Goal: Task Accomplishment & Management: Use online tool/utility

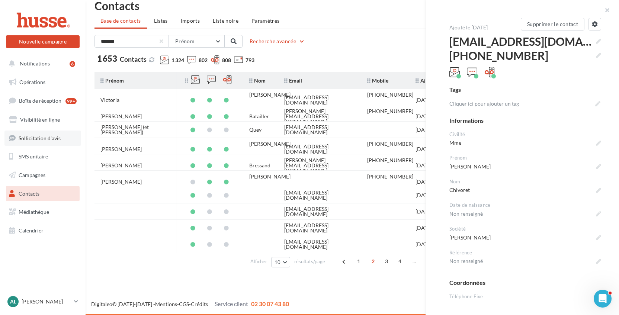
scroll to position [513, 0]
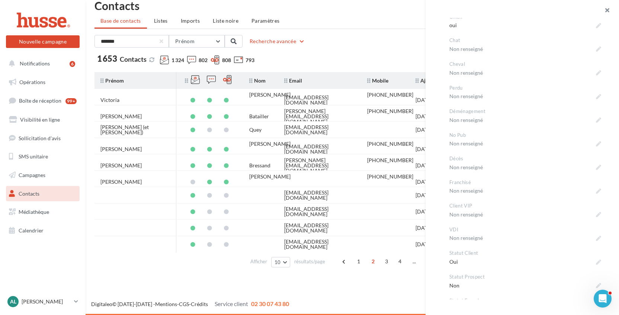
click at [607, 8] on button "button" at bounding box center [605, 11] width 30 height 22
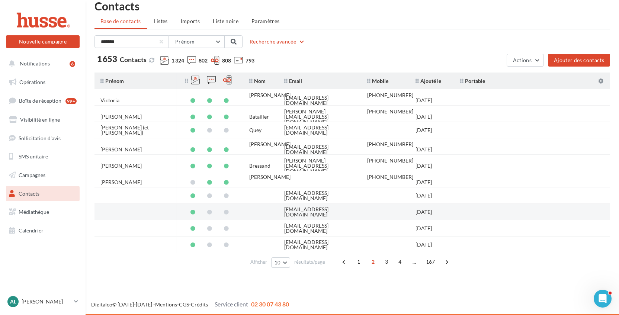
scroll to position [12, 0]
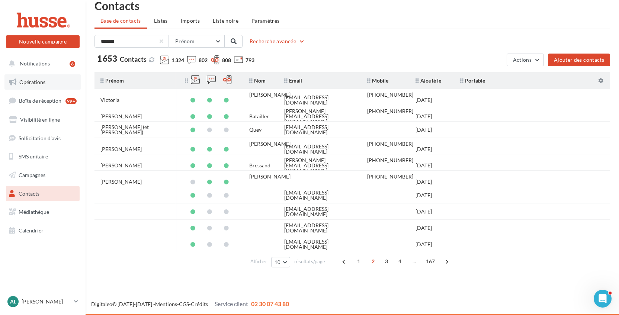
click at [44, 84] on span "Opérations" at bounding box center [32, 82] width 26 height 6
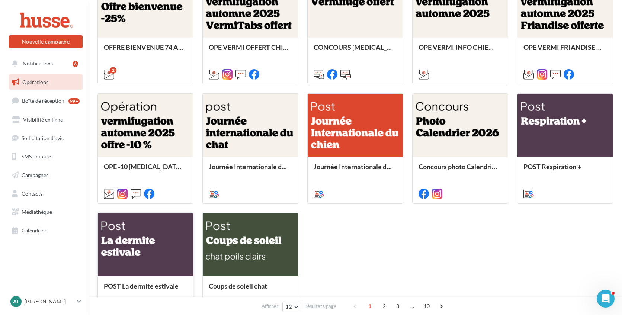
scroll to position [95, 0]
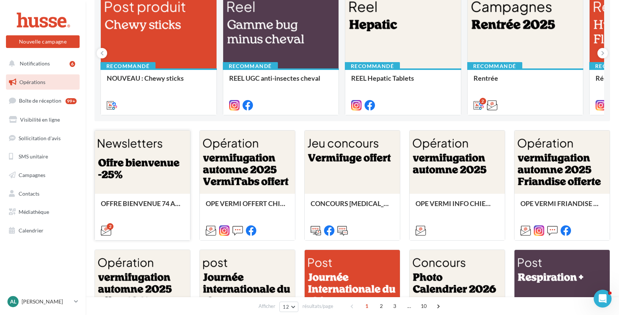
click at [133, 174] on div at bounding box center [142, 163] width 95 height 64
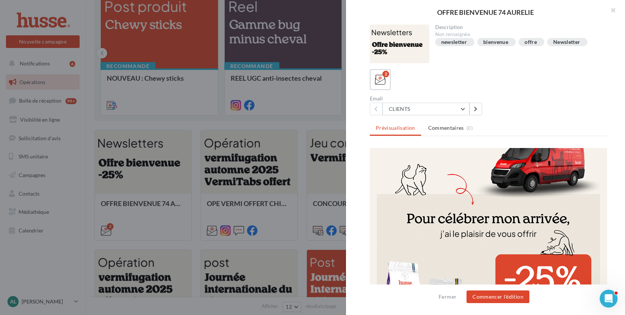
scroll to position [311, 0]
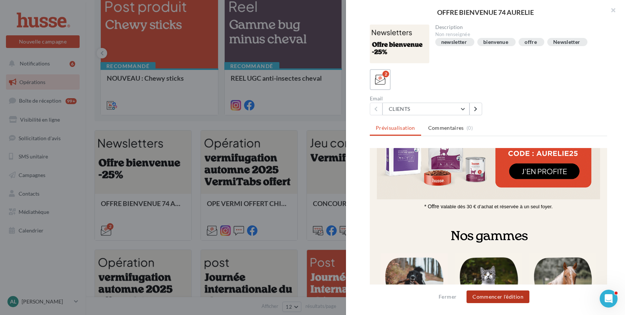
click at [486, 298] on button "Commencer l'édition" at bounding box center [498, 297] width 63 height 13
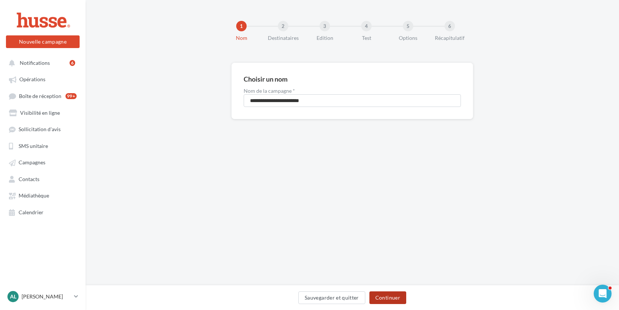
click at [389, 297] on button "Continuer" at bounding box center [388, 297] width 37 height 13
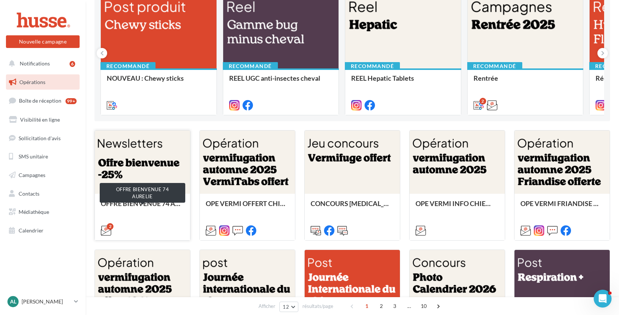
click at [175, 203] on div "OFFRE BIENVENUE 74 AURELIE" at bounding box center [142, 207] width 83 height 15
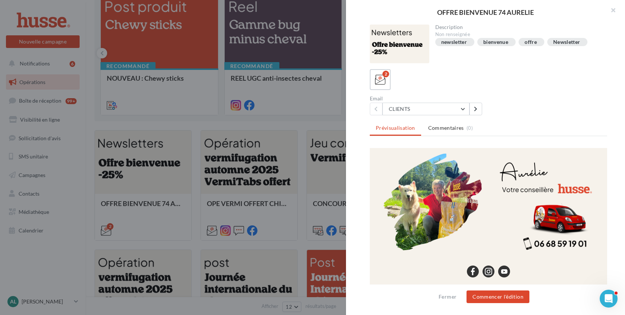
scroll to position [749, 0]
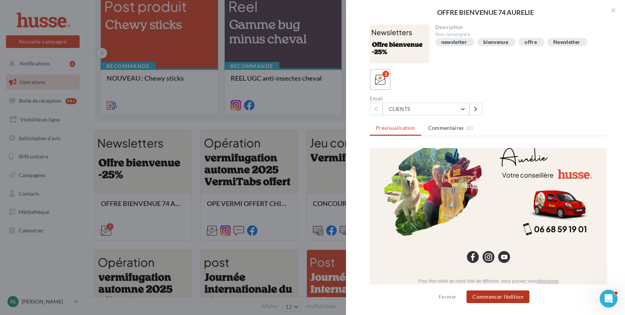
click at [492, 297] on button "Commencer l'édition" at bounding box center [498, 297] width 63 height 13
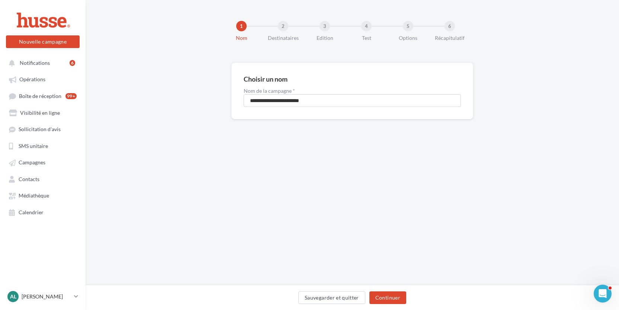
scroll to position [1, 0]
click at [342, 102] on input "**********" at bounding box center [352, 100] width 217 height 13
click at [386, 293] on button "Continuer" at bounding box center [388, 297] width 37 height 13
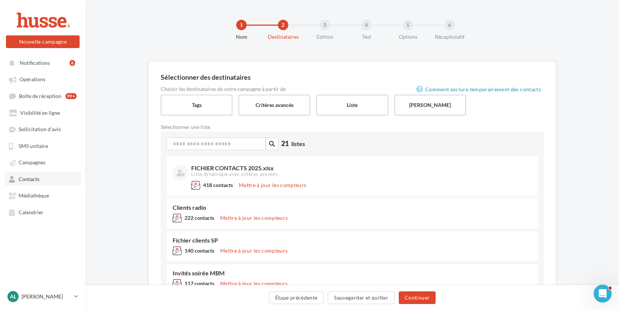
click at [48, 179] on link "Contacts" at bounding box center [42, 178] width 77 height 13
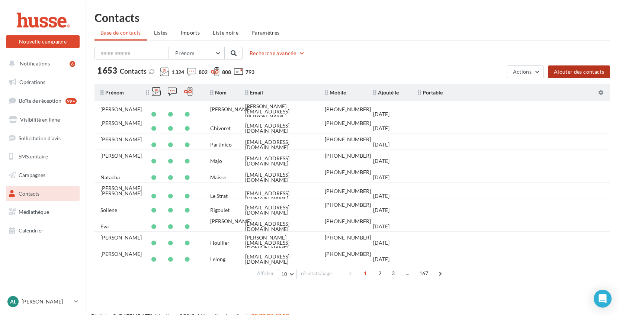
click at [575, 70] on button "Ajouter des contacts" at bounding box center [579, 72] width 62 height 13
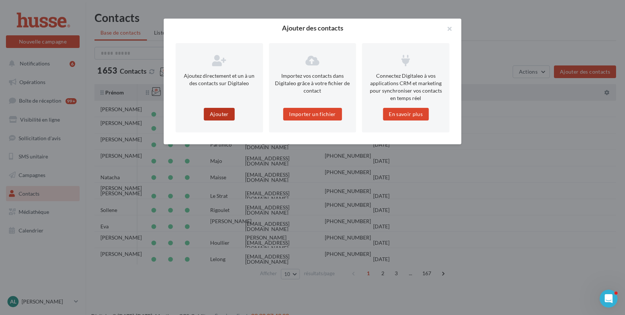
click at [217, 115] on button "Ajouter" at bounding box center [219, 114] width 31 height 13
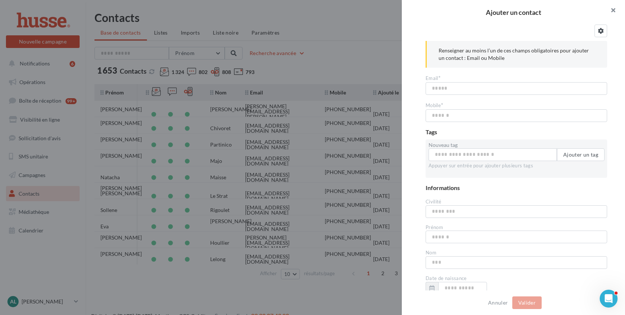
click at [613, 9] on button "button" at bounding box center [611, 11] width 30 height 22
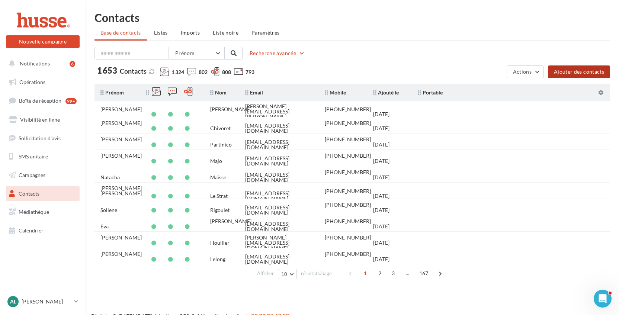
click at [581, 78] on button "Ajouter des contacts" at bounding box center [579, 72] width 62 height 13
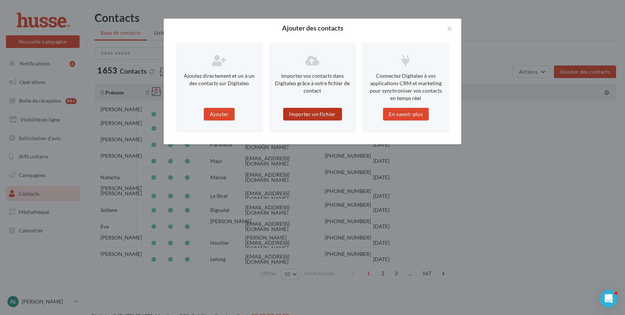
click at [306, 113] on button "Importer un fichier" at bounding box center [312, 114] width 59 height 13
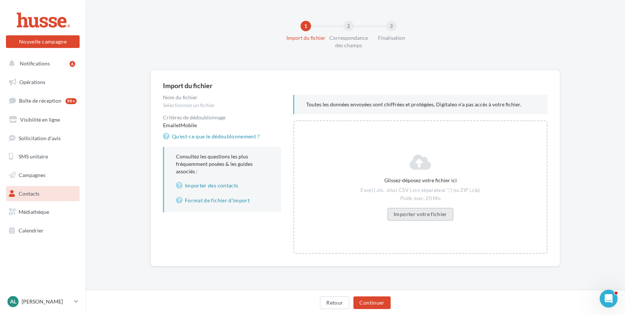
click at [412, 214] on button "Importer votre fichier" at bounding box center [420, 214] width 66 height 13
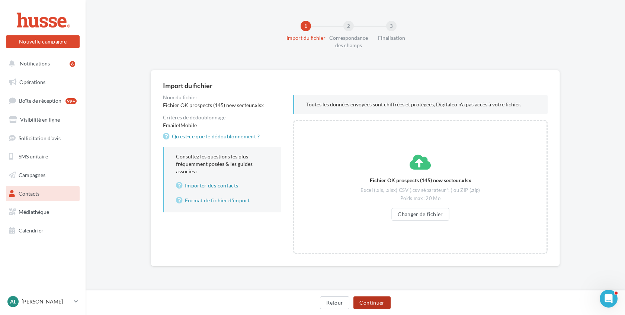
click at [379, 303] on button "Continuer" at bounding box center [372, 303] width 37 height 13
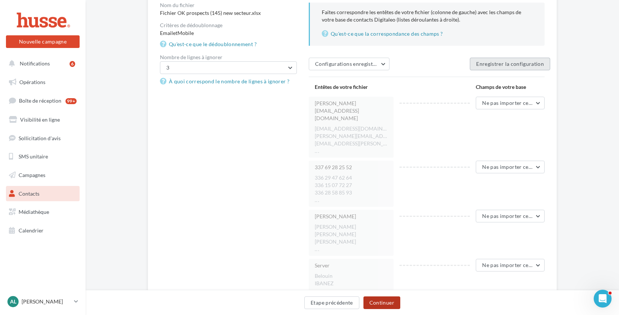
scroll to position [146, 0]
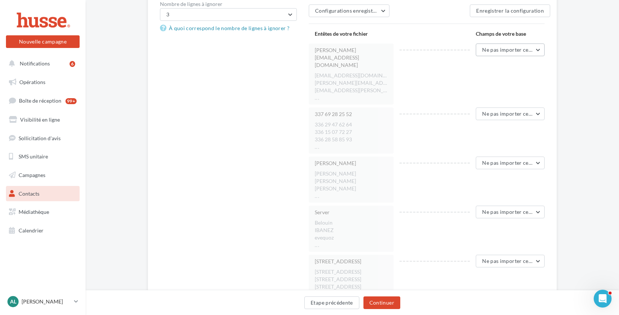
click at [502, 50] on span "Ne pas importer cette colonne" at bounding box center [519, 50] width 74 height 6
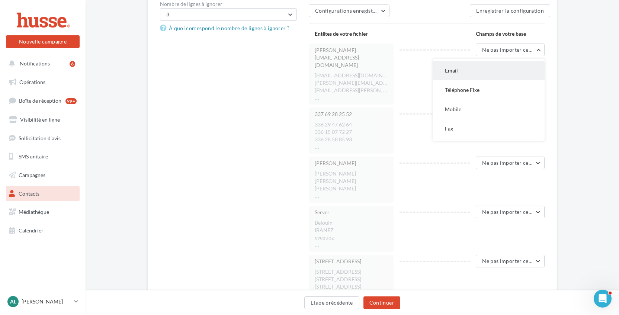
click at [469, 73] on button "Email" at bounding box center [489, 70] width 112 height 19
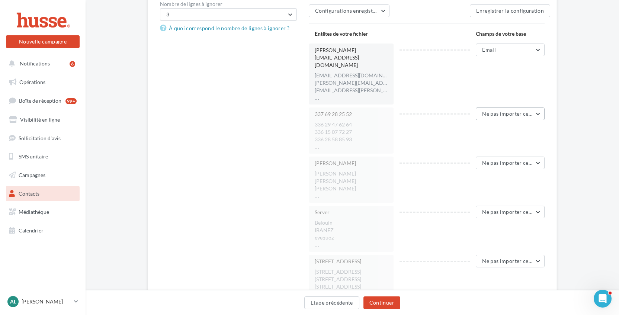
click at [500, 111] on span "Ne pas importer cette colonne" at bounding box center [519, 114] width 74 height 6
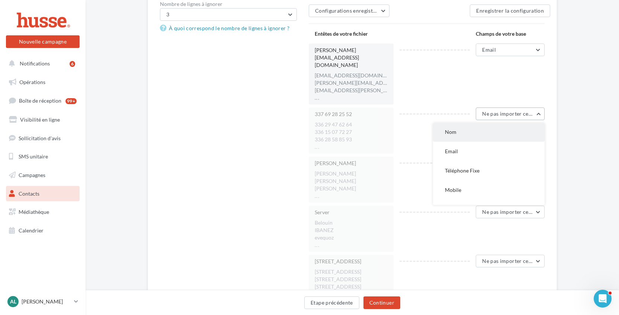
scroll to position [81, 0]
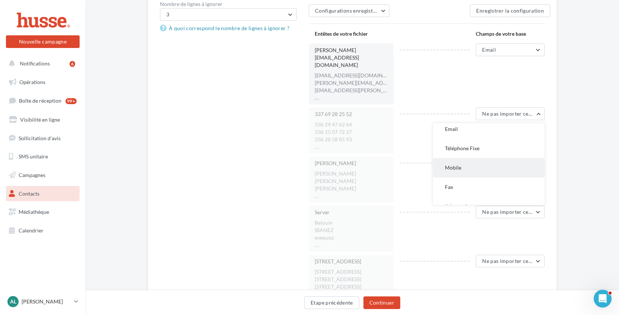
click at [460, 165] on span "Mobile" at bounding box center [453, 168] width 16 height 6
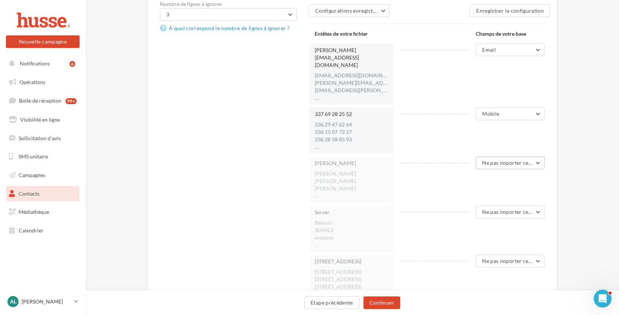
click at [507, 160] on span "Ne pas importer cette colonne" at bounding box center [519, 163] width 74 height 6
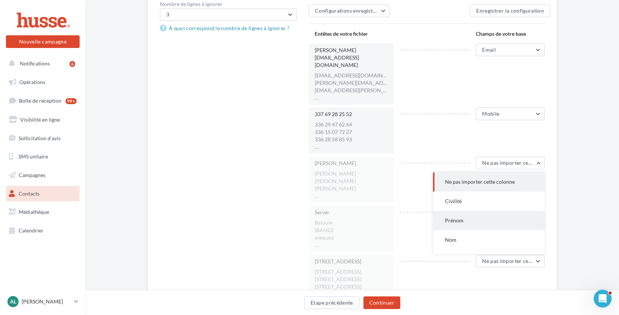
click at [467, 211] on button "Prénom" at bounding box center [489, 220] width 112 height 19
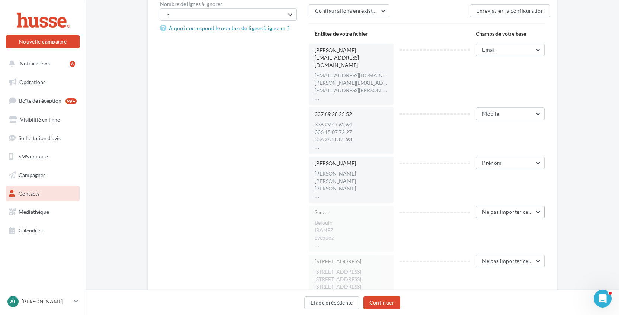
click at [498, 209] on span "Ne pas importer cette colonne" at bounding box center [519, 212] width 74 height 6
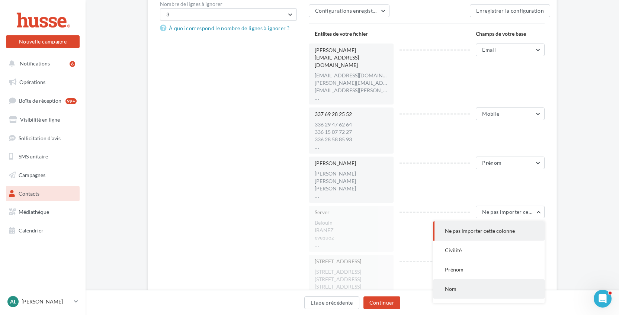
click at [459, 280] on button "Nom" at bounding box center [489, 289] width 112 height 19
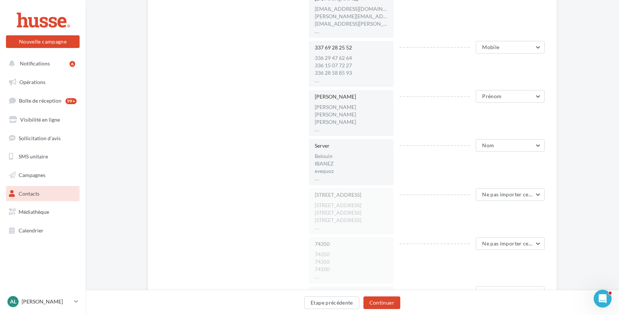
scroll to position [221, 0]
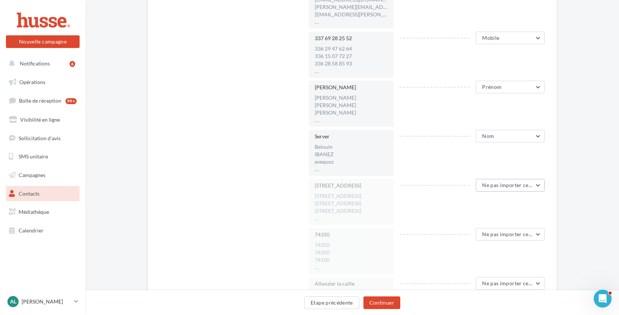
click at [492, 182] on span "Ne pas importer cette colonne" at bounding box center [519, 185] width 74 height 6
click at [468, 221] on button "Adresse 1" at bounding box center [489, 230] width 112 height 19
click at [494, 231] on span "Ne pas importer cette colonne" at bounding box center [519, 234] width 74 height 6
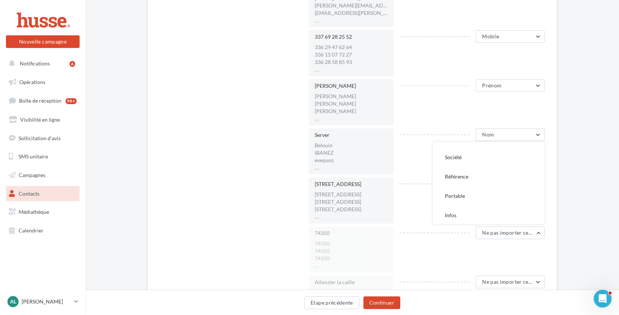
click at [581, 200] on div "Correspondance des champs Nom du fichier Fichier OK prospects (145) new secteur…" at bounding box center [353, 202] width 534 height 711
click at [493, 230] on span "Ne pas importer cette colonne" at bounding box center [519, 233] width 74 height 6
click at [479, 199] on button "Code postal" at bounding box center [489, 208] width 112 height 19
click at [504, 279] on span "Ne pas importer cette colonne" at bounding box center [519, 282] width 74 height 6
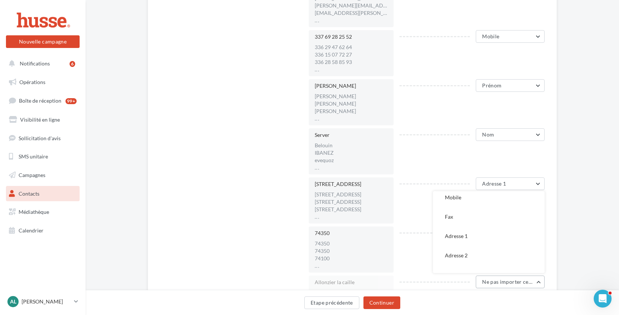
scroll to position [158, 0]
click at [463, 246] on button "Ville" at bounding box center [489, 255] width 112 height 19
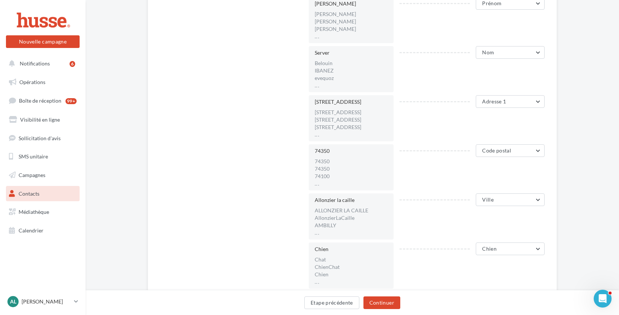
scroll to position [379, 0]
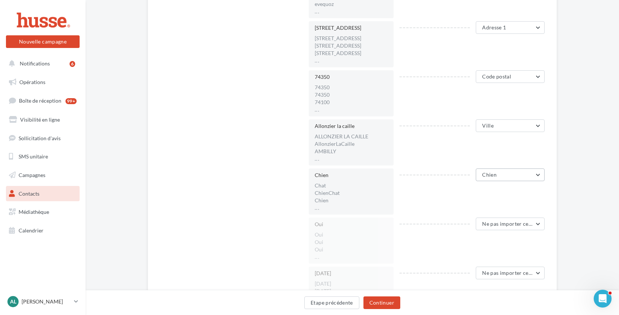
click at [494, 172] on span "Chien" at bounding box center [489, 175] width 15 height 6
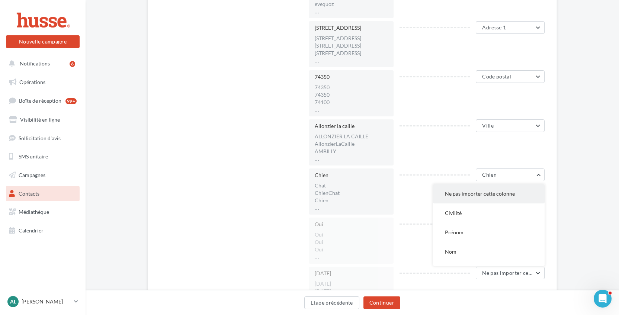
click at [472, 191] on span "Ne pas importer cette colonne" at bounding box center [480, 194] width 70 height 6
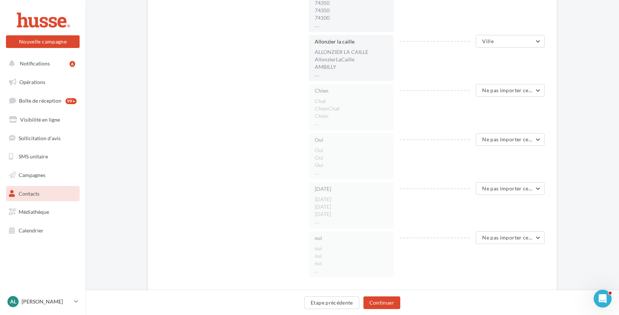
scroll to position [470, 0]
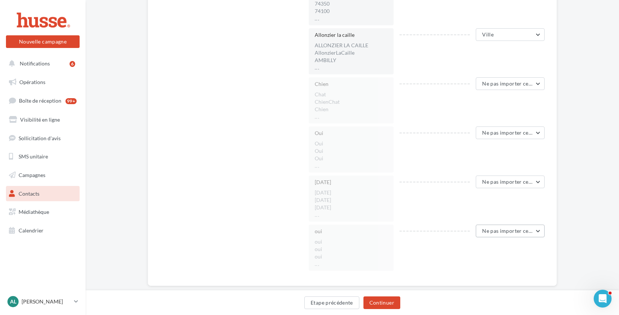
click at [495, 228] on span "Ne pas importer cette colonne" at bounding box center [519, 231] width 74 height 6
click at [472, 190] on span "Statut Prospect" at bounding box center [463, 193] width 36 height 6
click at [375, 299] on button "Continuer" at bounding box center [382, 303] width 37 height 13
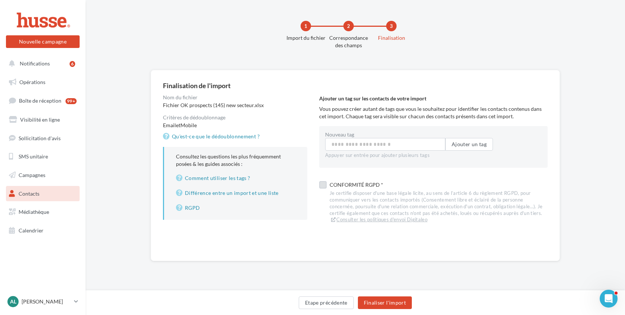
click at [323, 183] on label at bounding box center [322, 184] width 7 height 7
click at [388, 301] on button "Finaliser l'import" at bounding box center [385, 303] width 54 height 13
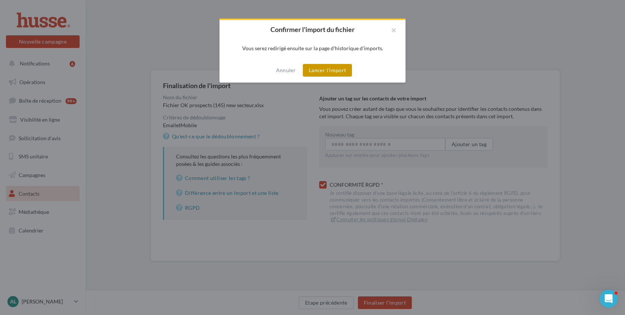
click at [326, 68] on button "Lancer l'import" at bounding box center [327, 70] width 49 height 13
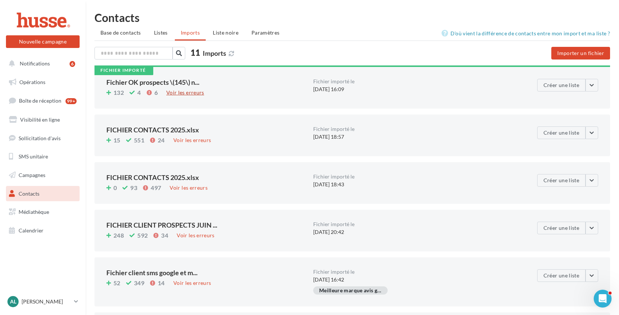
click at [196, 92] on div "Voir les erreurs" at bounding box center [185, 93] width 44 height 8
click at [556, 84] on button "Créer une liste" at bounding box center [561, 85] width 48 height 13
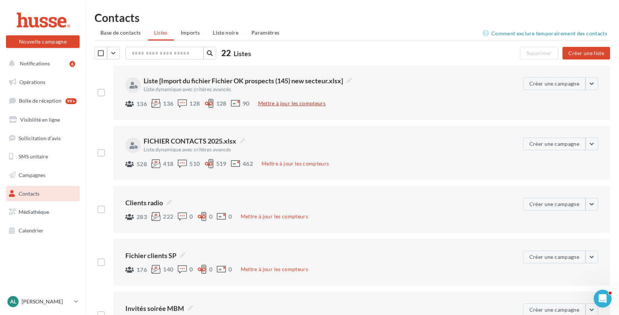
click at [286, 101] on button "Mettre à jour les compteurs" at bounding box center [291, 103] width 73 height 9
click at [596, 85] on button "button" at bounding box center [592, 83] width 13 height 13
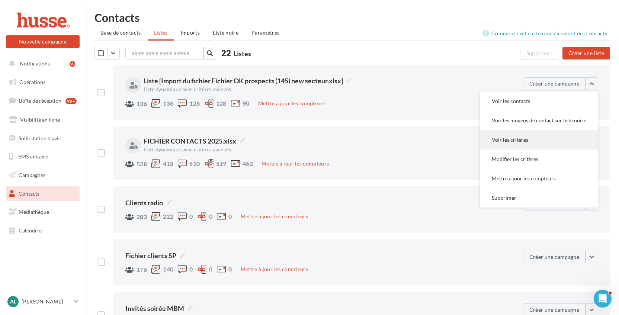
click at [539, 143] on button "Voir les critères" at bounding box center [539, 139] width 118 height 19
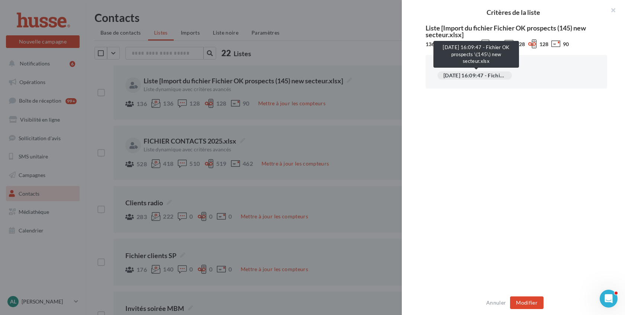
click at [502, 77] on div "[DATE] 16:09:47 - Fichier OK prospects \(145\) new secteur.xlsx" at bounding box center [475, 75] width 74 height 8
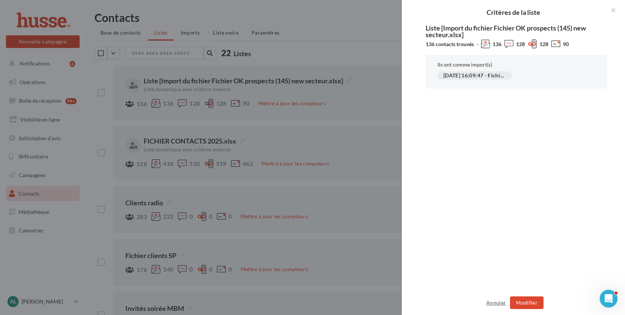
click at [495, 304] on button "Annuler" at bounding box center [496, 302] width 26 height 9
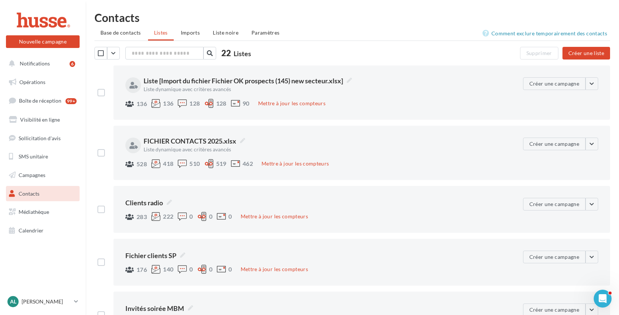
click at [599, 84] on div "**********" at bounding box center [362, 93] width 497 height 54
click at [595, 83] on button "button" at bounding box center [592, 83] width 13 height 13
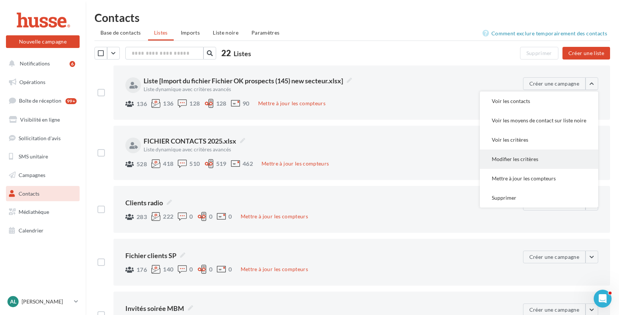
click at [537, 163] on button "Modifier les critères" at bounding box center [539, 159] width 118 height 19
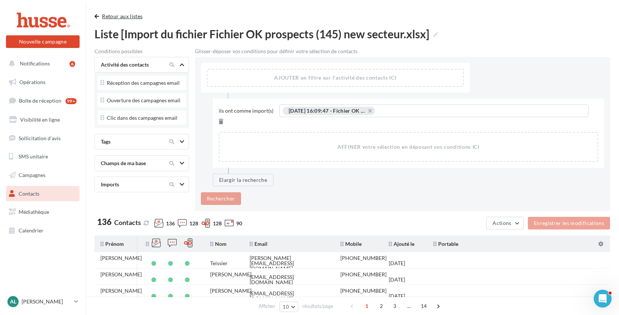
click at [120, 16] on button "Retour aux listes" at bounding box center [120, 16] width 51 height 9
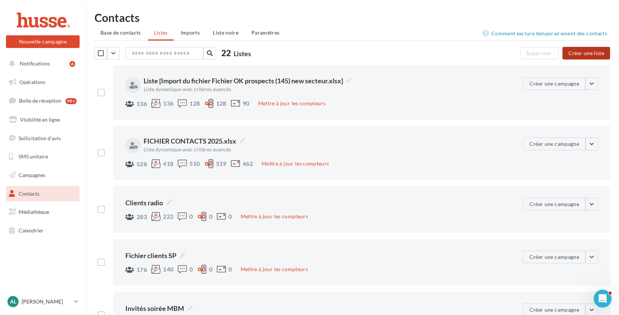
click at [589, 52] on button "Créer une liste" at bounding box center [587, 53] width 48 height 13
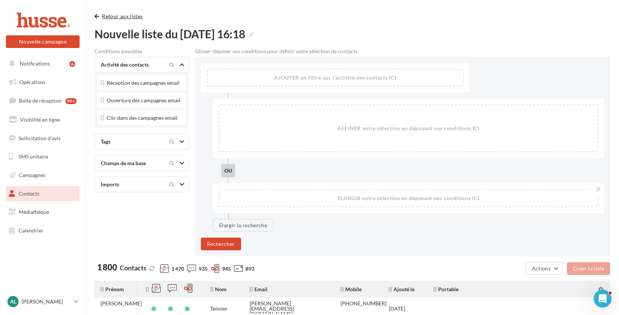
click at [121, 17] on button "Retour aux listes" at bounding box center [120, 16] width 51 height 9
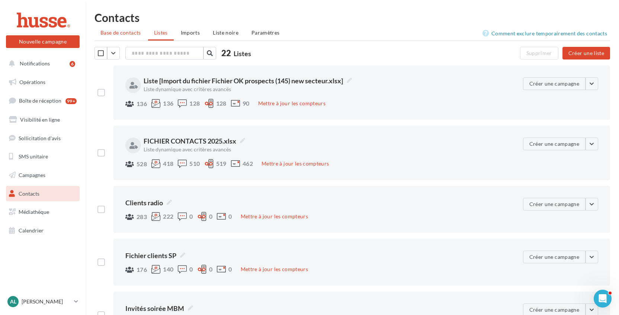
click at [132, 35] on span "Base de contacts" at bounding box center [120, 32] width 41 height 6
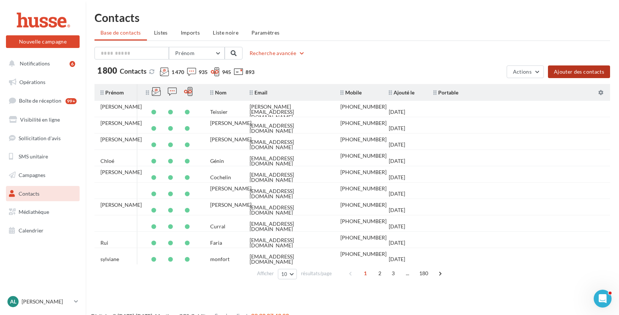
click at [592, 76] on button "Ajouter des contacts" at bounding box center [579, 72] width 62 height 13
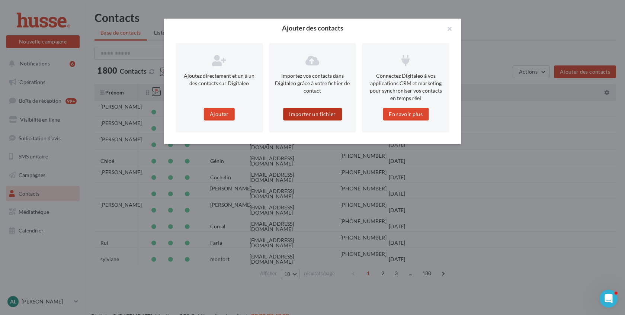
click at [315, 116] on button "Importer un fichier" at bounding box center [312, 114] width 59 height 13
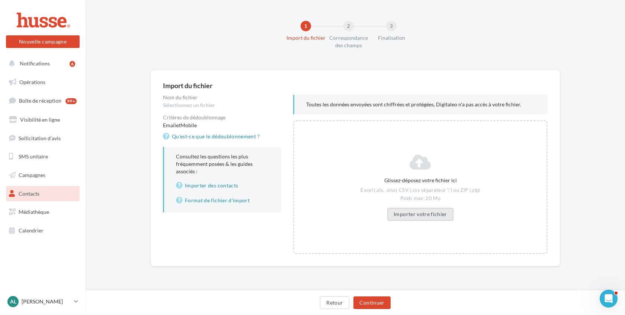
click at [412, 213] on button "Importer votre fichier" at bounding box center [420, 214] width 66 height 13
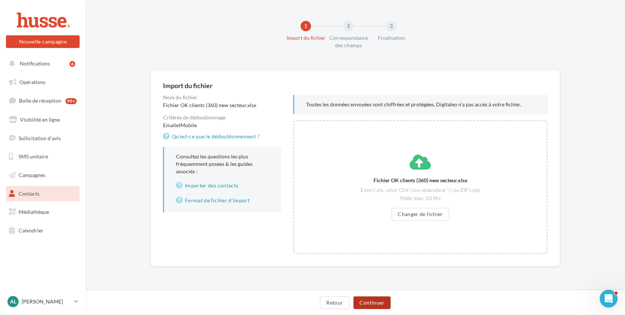
click at [377, 298] on button "Continuer" at bounding box center [372, 303] width 37 height 13
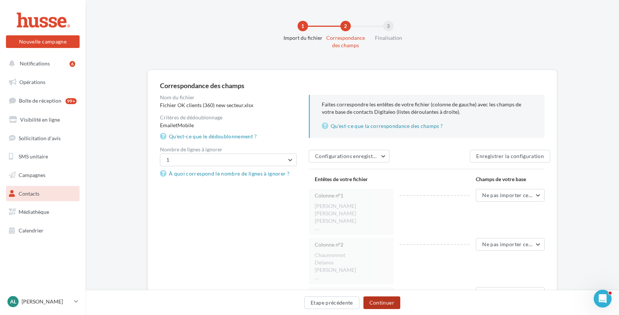
scroll to position [60, 0]
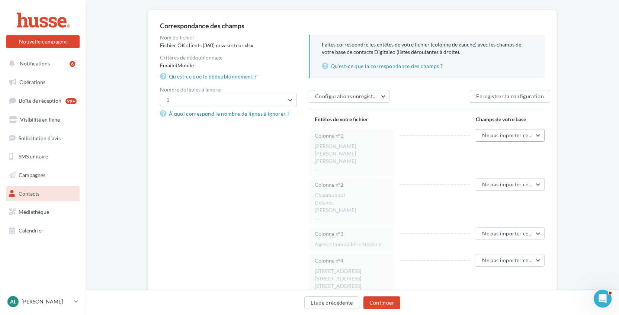
click at [491, 135] on span "Ne pas importer cette colonne" at bounding box center [519, 135] width 74 height 6
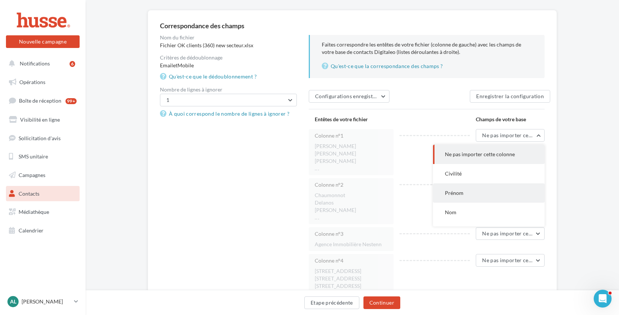
click at [467, 195] on button "Prénom" at bounding box center [489, 192] width 112 height 19
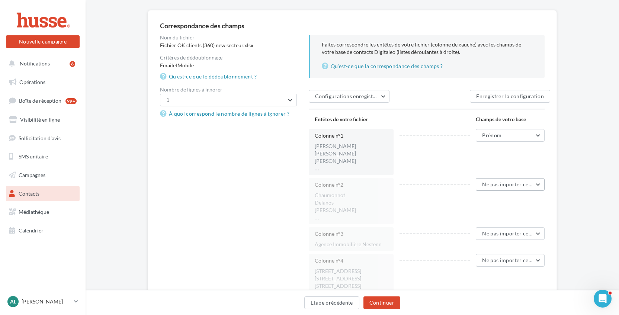
click at [507, 182] on span "Ne pas importer cette colonne" at bounding box center [519, 184] width 74 height 6
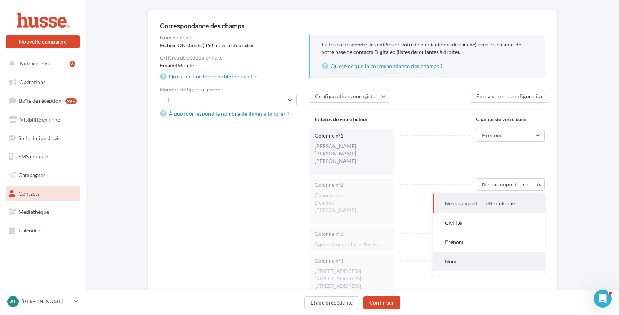
click at [463, 265] on button "Nom" at bounding box center [489, 261] width 112 height 19
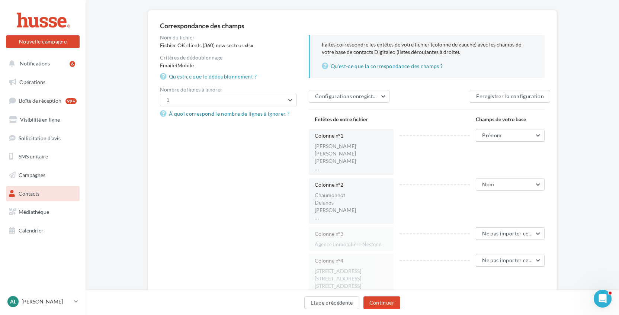
scroll to position [131, 0]
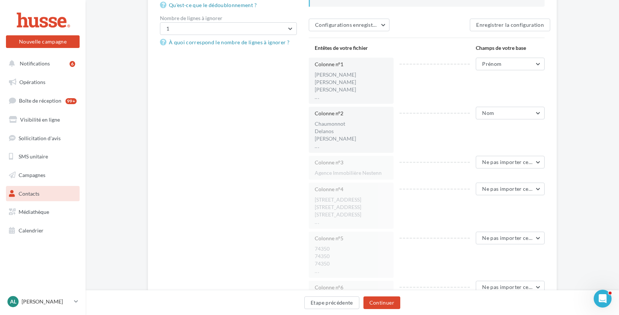
click at [516, 155] on div "Colonne n°1 Isabelle Martine Sarah ... Prénom Ne pas importer cette colonne Civ…" at bounding box center [427, 315] width 236 height 515
click at [504, 169] on div "Ne pas importer cette colonne Ne pas importer cette colonne Civilité Prénom Nom…" at bounding box center [507, 163] width 75 height 14
click at [504, 163] on span "Ne pas importer cette colonne" at bounding box center [519, 162] width 74 height 6
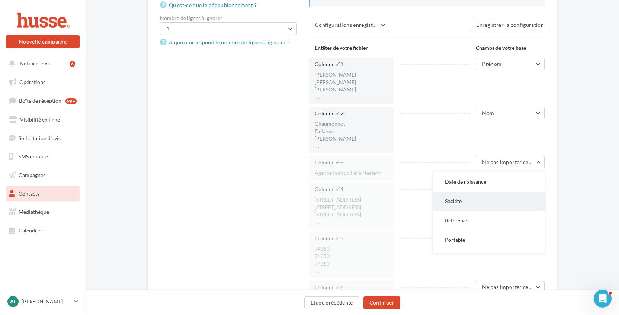
click at [510, 202] on button "Société" at bounding box center [489, 201] width 112 height 19
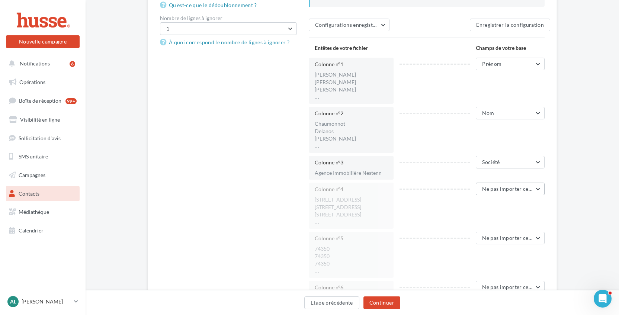
click at [507, 191] on span "Ne pas importer cette colonne" at bounding box center [519, 189] width 74 height 6
click at [494, 243] on button "Adresse 1" at bounding box center [489, 250] width 112 height 19
click at [508, 238] on span "Ne pas importer cette colonne" at bounding box center [519, 238] width 74 height 6
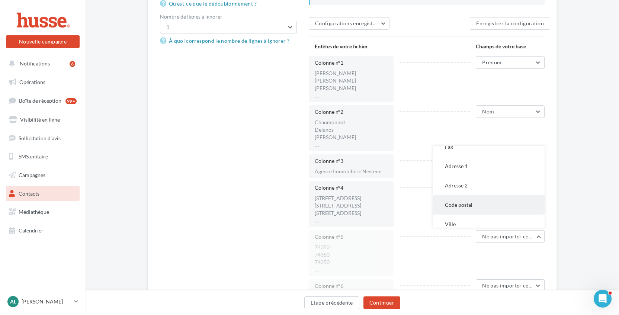
click at [497, 200] on button "Code postal" at bounding box center [489, 204] width 112 height 19
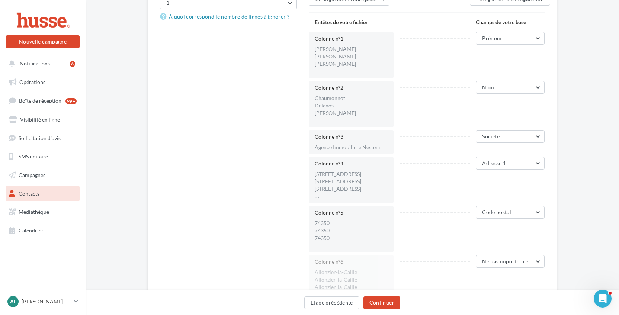
scroll to position [284, 0]
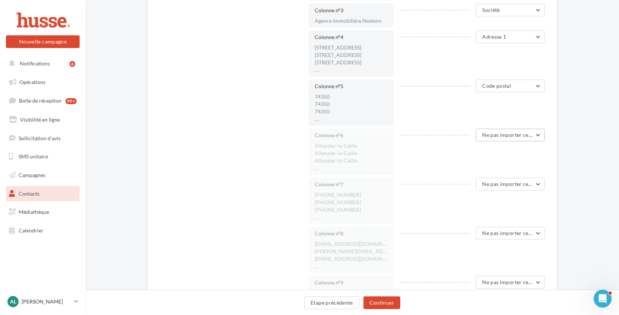
click at [496, 133] on span "Ne pas importer cette colonne" at bounding box center [519, 135] width 74 height 6
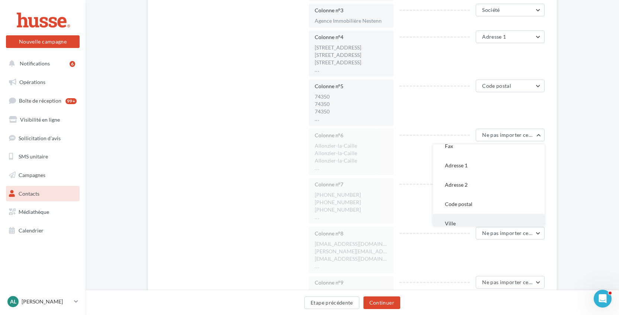
click at [459, 218] on button "Ville" at bounding box center [489, 223] width 112 height 19
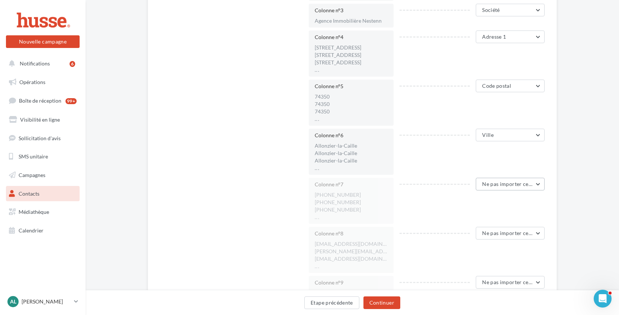
click at [515, 186] on span "Ne pas importer cette colonne" at bounding box center [519, 184] width 74 height 6
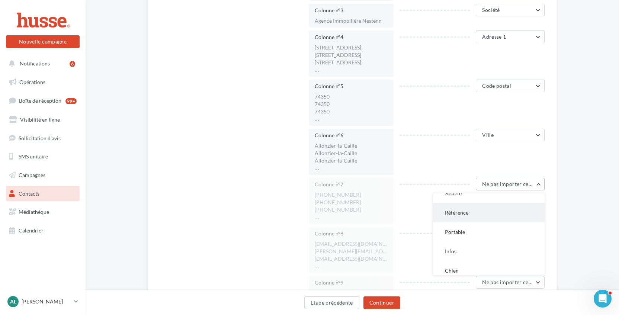
scroll to position [296, 0]
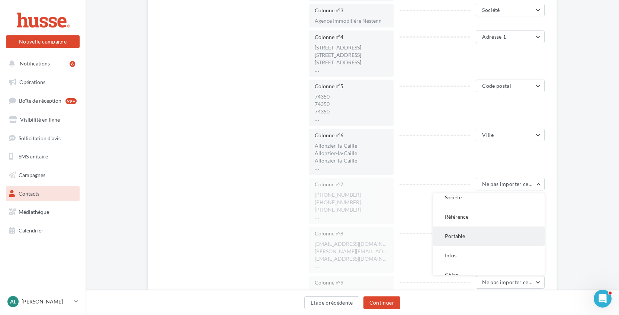
click at [482, 233] on button "Portable" at bounding box center [489, 236] width 112 height 19
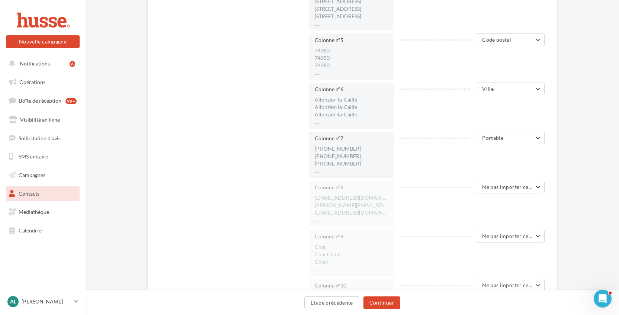
scroll to position [337, 0]
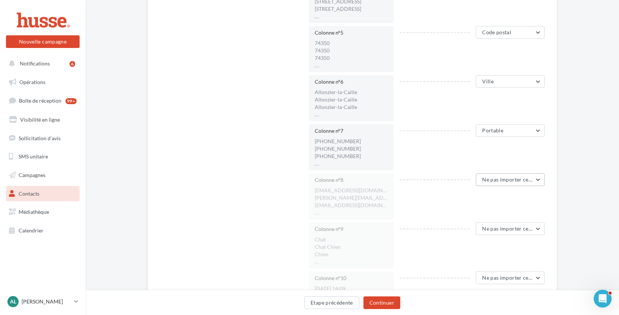
click at [511, 178] on span "Ne pas importer cette colonne" at bounding box center [519, 179] width 74 height 6
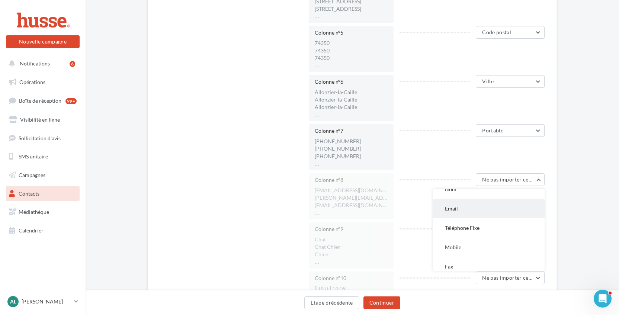
click at [472, 208] on button "Email" at bounding box center [489, 208] width 112 height 19
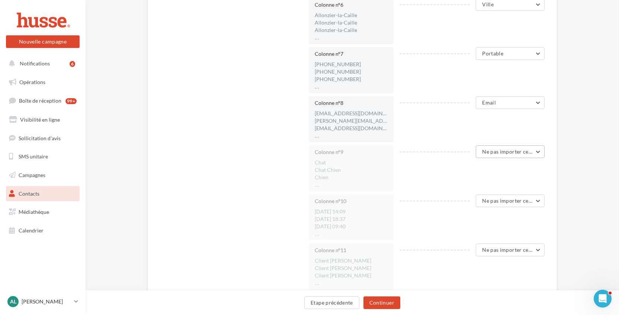
scroll to position [416, 0]
click at [510, 247] on span "Ne pas importer cette colonne" at bounding box center [519, 248] width 74 height 6
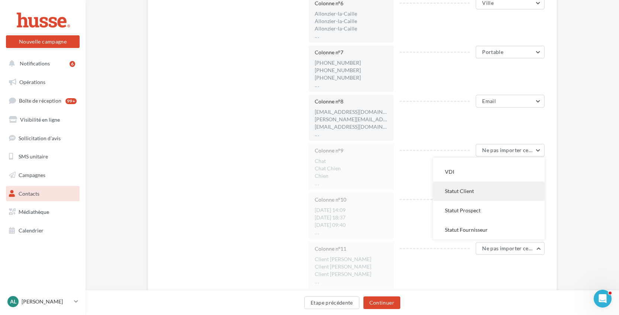
click at [482, 192] on button "Statut Client" at bounding box center [489, 191] width 112 height 19
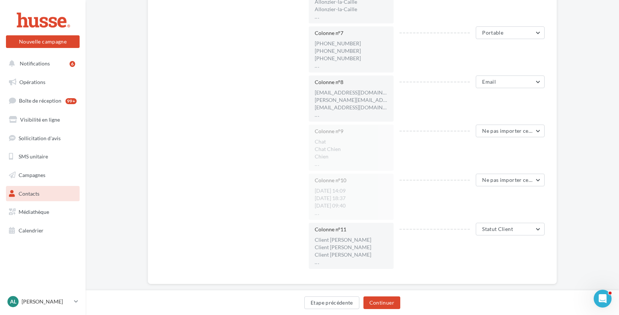
scroll to position [448, 0]
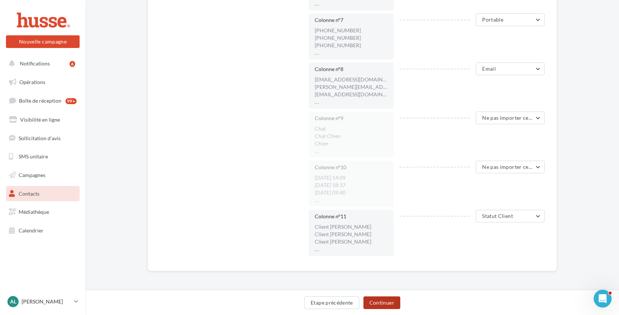
click at [386, 300] on button "Continuer" at bounding box center [382, 303] width 37 height 13
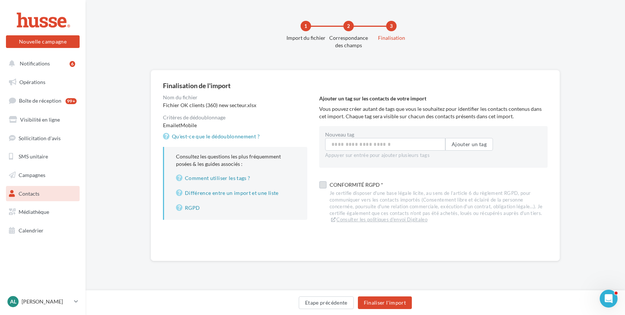
click at [323, 188] on label at bounding box center [322, 184] width 7 height 7
click at [399, 303] on button "Finaliser l'import" at bounding box center [385, 303] width 54 height 13
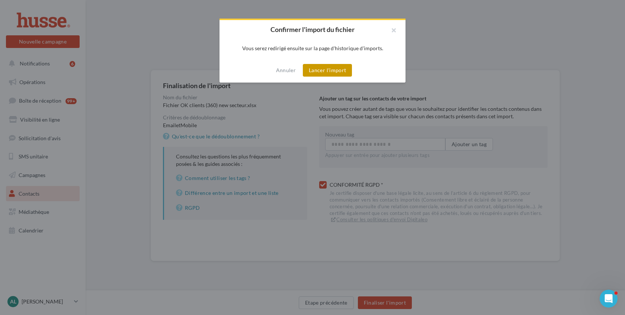
click at [330, 71] on button "Lancer l'import" at bounding box center [327, 70] width 49 height 13
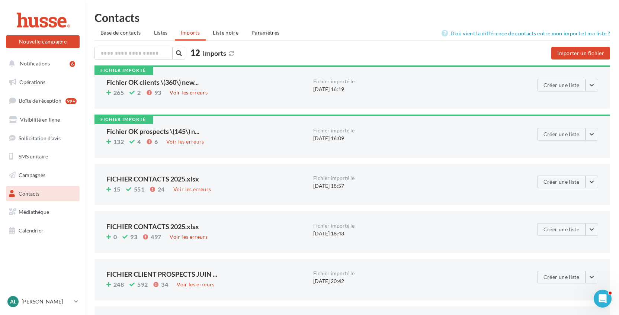
click at [193, 93] on div "Voir les erreurs" at bounding box center [189, 93] width 44 height 8
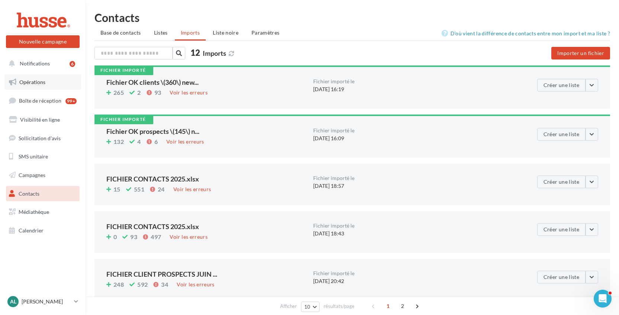
click at [45, 83] on link "Opérations" at bounding box center [42, 82] width 77 height 16
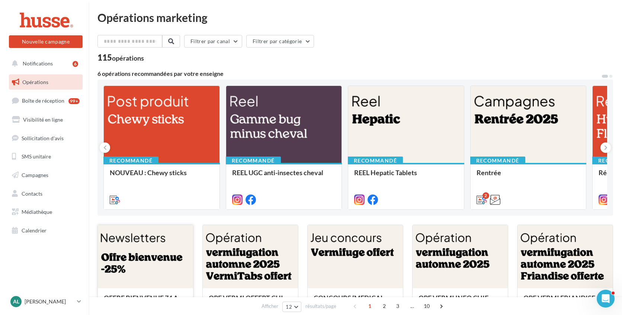
scroll to position [239, 0]
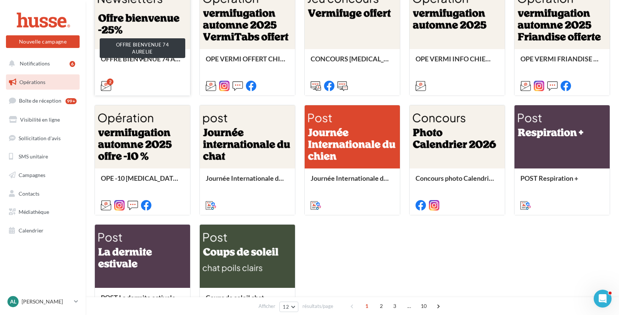
click at [140, 65] on div "OFFRE BIENVENUE 74 AURELIE" at bounding box center [142, 62] width 83 height 15
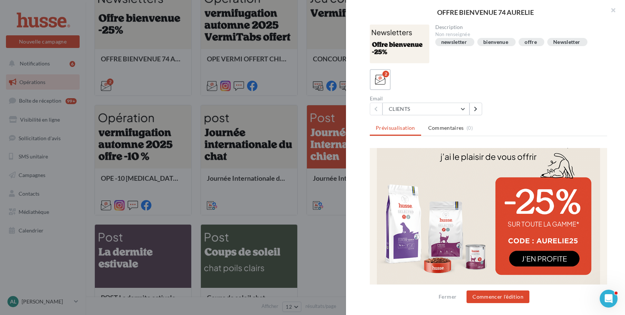
scroll to position [294, 0]
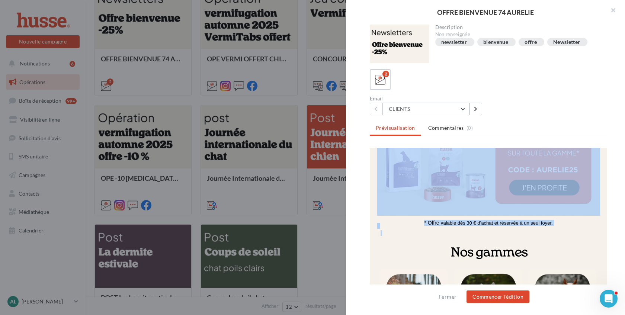
drag, startPoint x: 469, startPoint y: 234, endPoint x: 478, endPoint y: 194, distance: 41.9
click at [478, 194] on div "L'email ne s'affiche pas correctement ? Cliquez-ici * Offre v alable dès 30 € d…" at bounding box center [488, 300] width 223 height 893
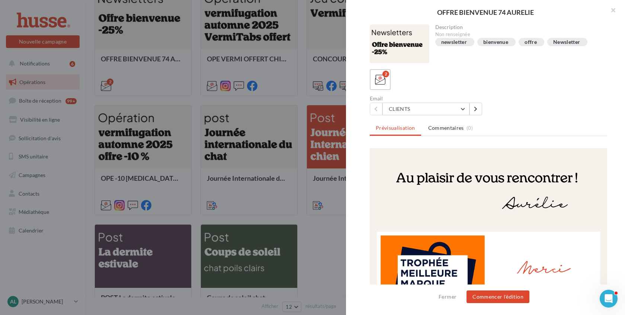
scroll to position [546, 0]
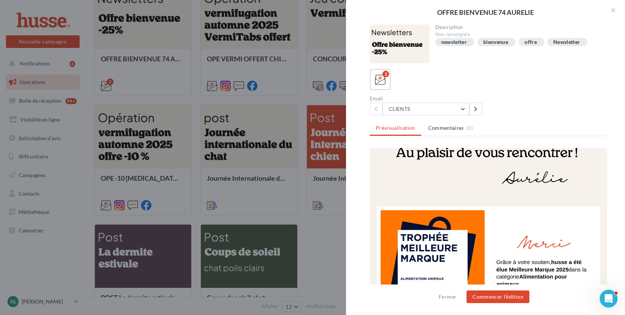
click at [518, 211] on td "Grâce à votre soutien, husse a été élue Meilleure Marque 2025 dans la catégorie…" at bounding box center [488, 264] width 223 height 114
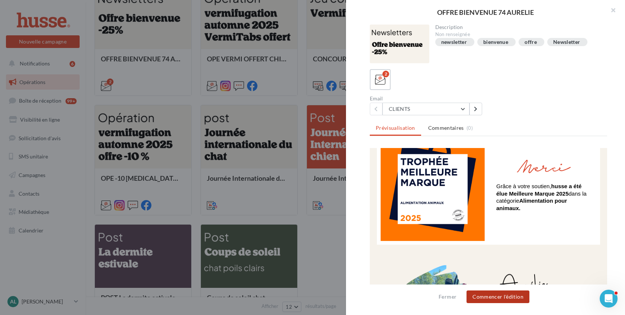
click at [484, 297] on button "Commencer l'édition" at bounding box center [498, 297] width 63 height 13
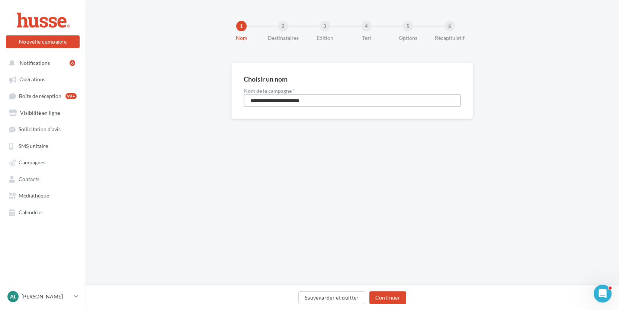
click at [353, 102] on input "**********" at bounding box center [352, 100] width 217 height 13
type input "**********"
click at [389, 298] on button "Continuer" at bounding box center [388, 297] width 37 height 13
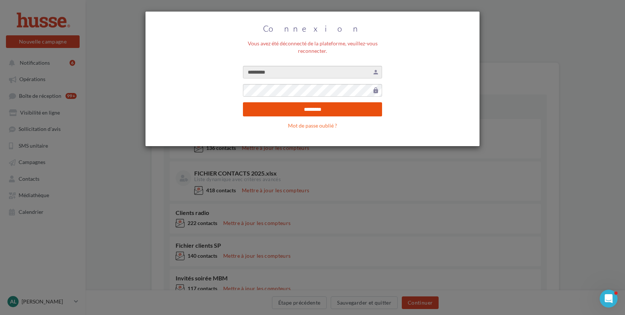
click at [314, 112] on input "*********" at bounding box center [312, 109] width 139 height 14
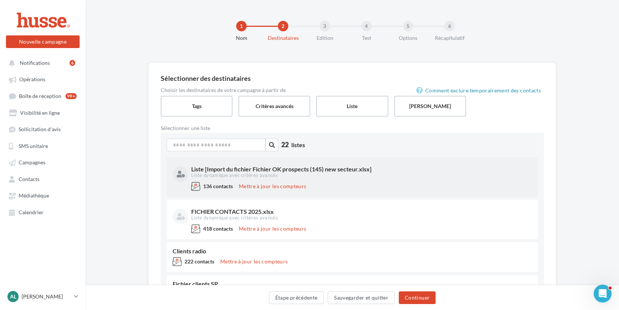
click at [346, 177] on div "Liste dynamique avec critères avancés" at bounding box center [360, 175] width 339 height 7
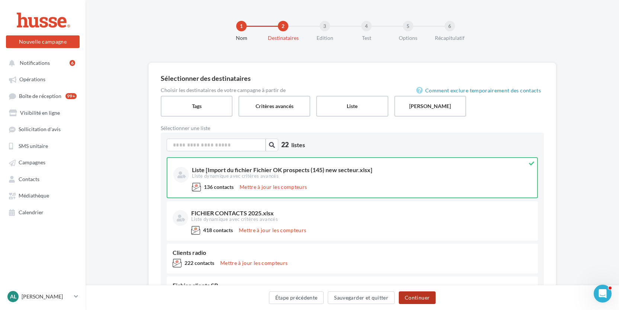
click at [421, 298] on button "Continuer" at bounding box center [417, 297] width 37 height 13
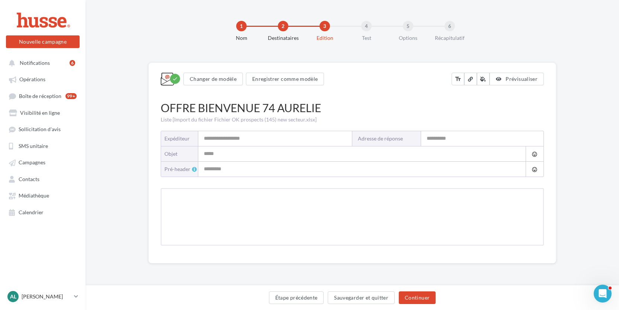
type input "**********"
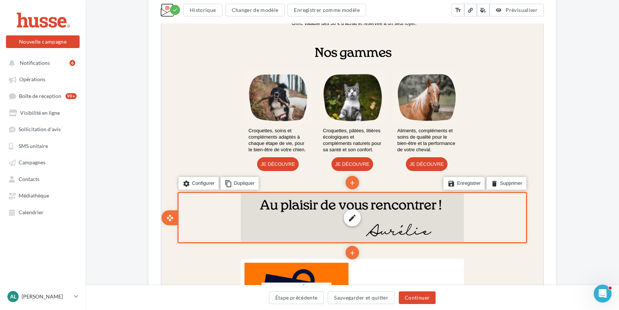
scroll to position [562, 0]
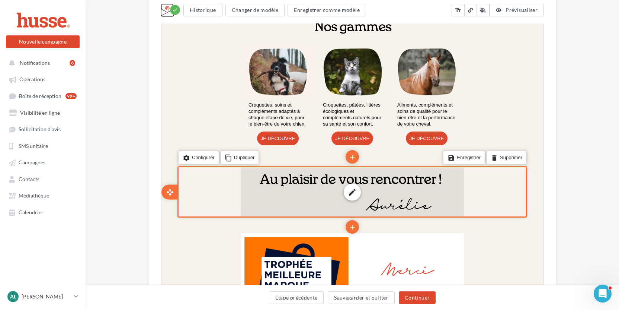
click at [392, 206] on div "edit photo_library rounded_corner crop link style" at bounding box center [351, 191] width 223 height 49
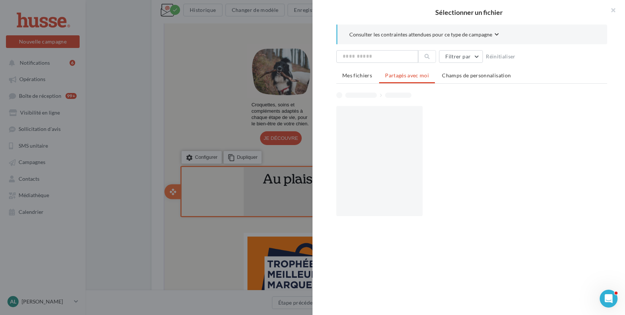
click at [390, 206] on div at bounding box center [312, 157] width 625 height 315
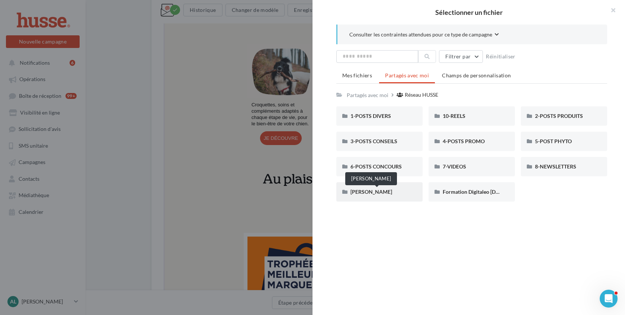
click at [382, 192] on span "AURELIE DESCOMBES" at bounding box center [372, 192] width 42 height 6
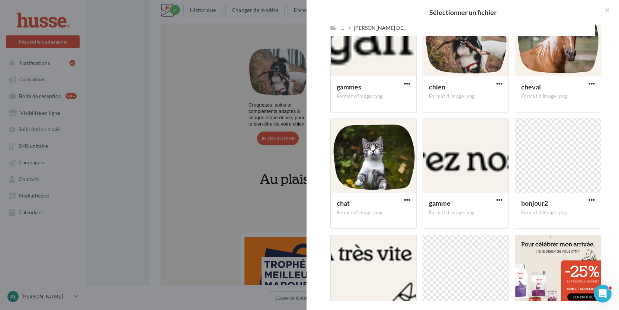
scroll to position [170, 0]
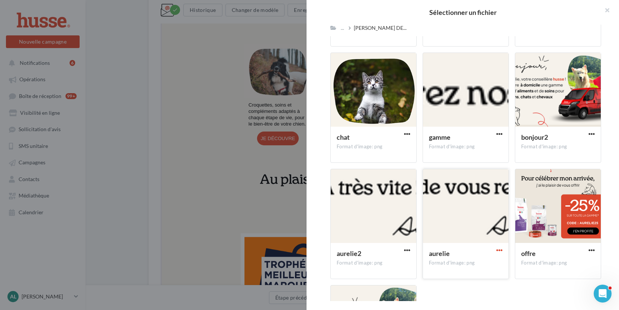
click at [497, 250] on span "button" at bounding box center [500, 250] width 6 height 6
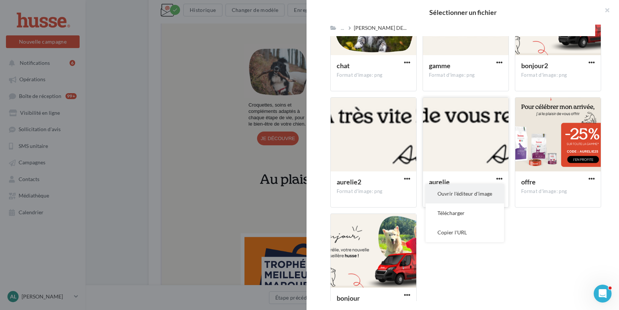
scroll to position [241, 0]
click at [462, 213] on button "Télécharger" at bounding box center [465, 212] width 79 height 19
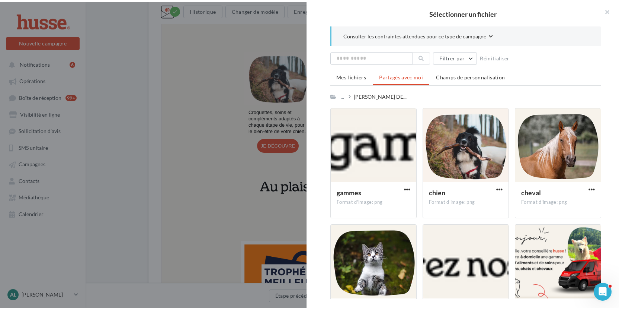
scroll to position [553, 0]
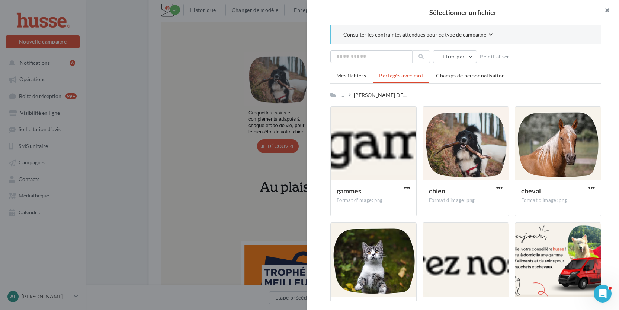
click at [607, 11] on button "button" at bounding box center [605, 11] width 30 height 22
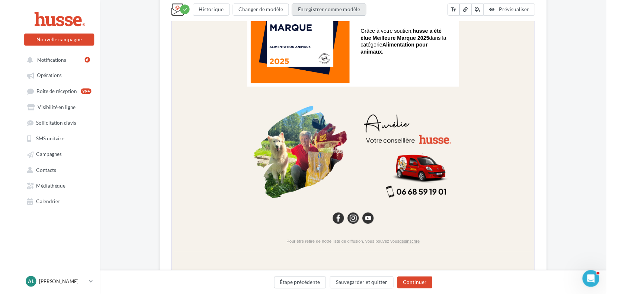
scroll to position [816, 0]
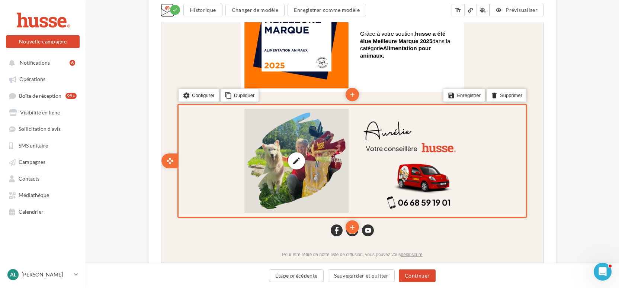
click at [299, 143] on div "edit photo_library rounded_corner crop link style" at bounding box center [296, 160] width 104 height 104
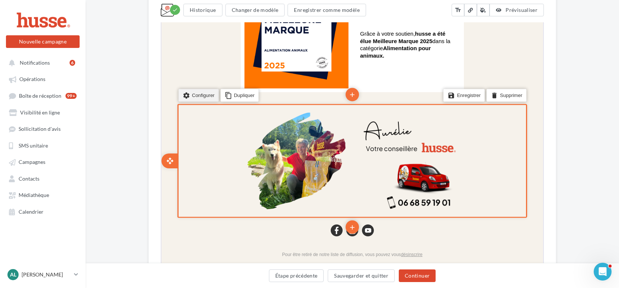
click at [199, 97] on li "settings Configurer" at bounding box center [198, 94] width 40 height 13
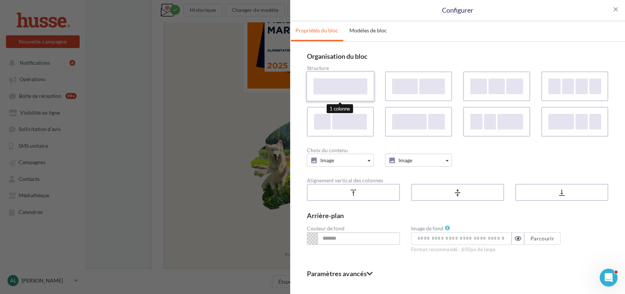
click at [341, 84] on div at bounding box center [341, 86] width 54 height 16
click at [612, 9] on span "close" at bounding box center [615, 9] width 7 height 7
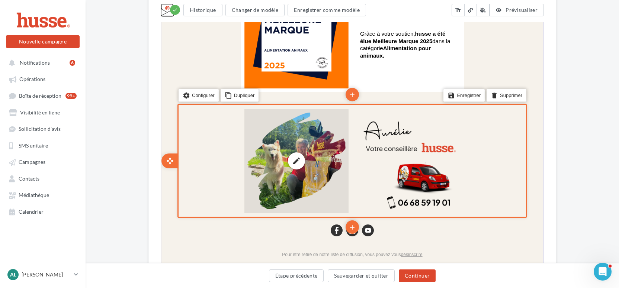
click at [322, 164] on div "edit photo_library rounded_corner crop link style" at bounding box center [296, 160] width 104 height 104
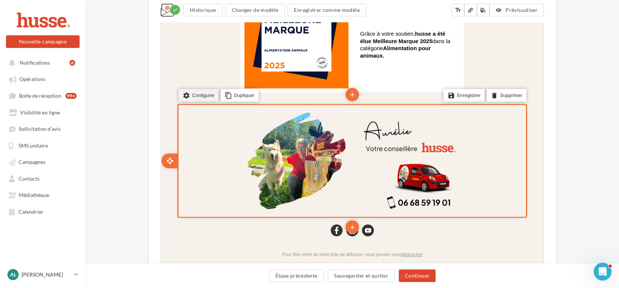
click at [201, 95] on li "settings Configurer" at bounding box center [198, 94] width 40 height 13
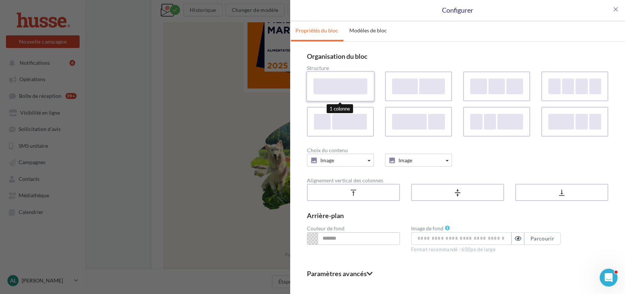
click at [354, 88] on div at bounding box center [341, 86] width 54 height 16
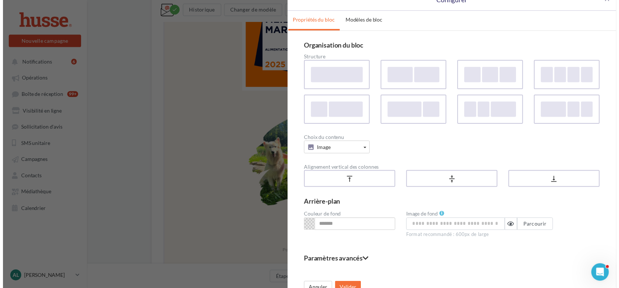
scroll to position [22, 0]
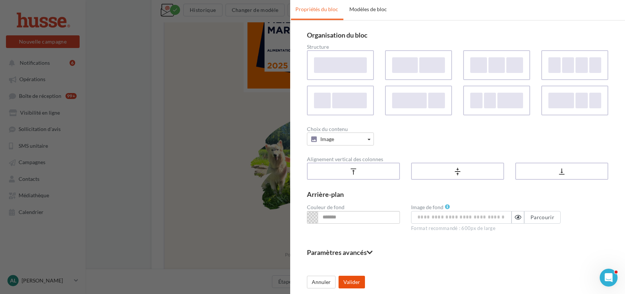
click at [347, 278] on button "Valider" at bounding box center [352, 282] width 26 height 13
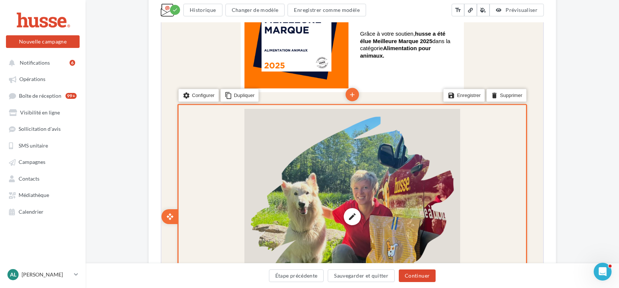
click at [371, 197] on div "edit photo_library rounded_corner crop link style" at bounding box center [352, 216] width 216 height 216
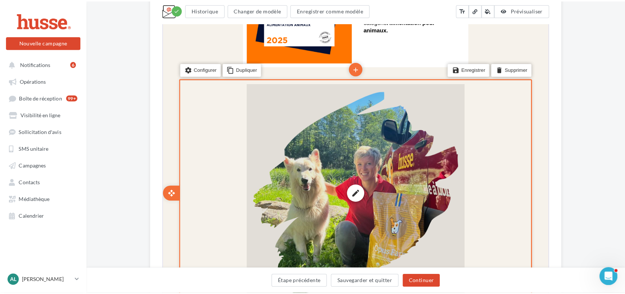
scroll to position [29, 0]
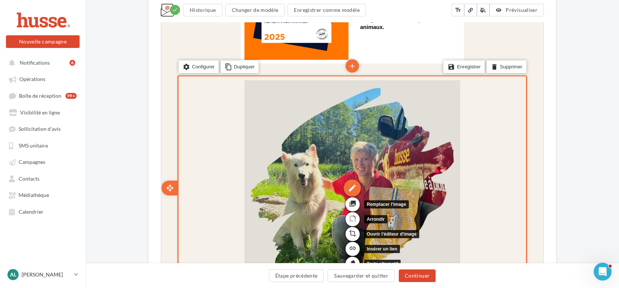
click at [348, 186] on div "edit" at bounding box center [351, 187] width 17 height 17
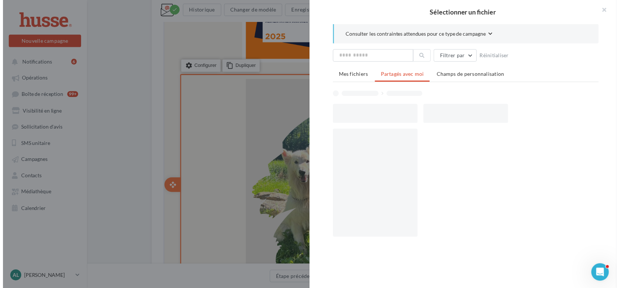
scroll to position [0, 0]
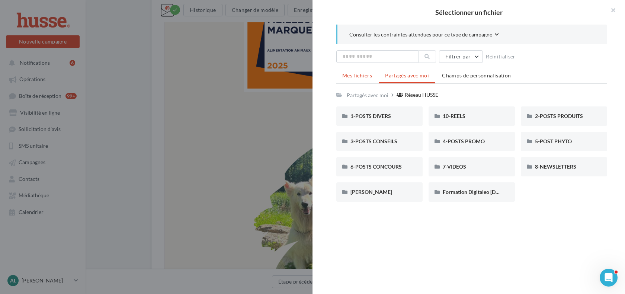
click at [353, 74] on span "Mes fichiers" at bounding box center [357, 75] width 30 height 6
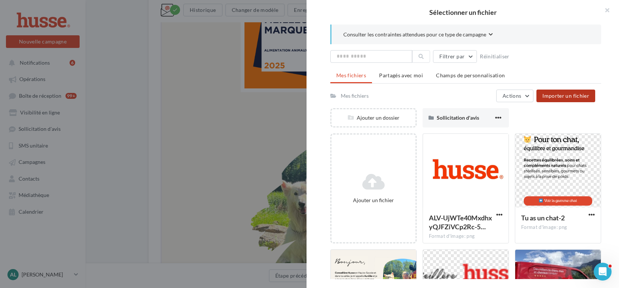
click at [571, 98] on span "Importer un fichier" at bounding box center [566, 96] width 47 height 6
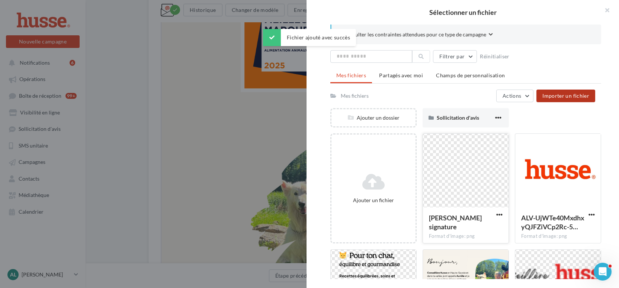
click at [470, 164] on div at bounding box center [466, 171] width 86 height 74
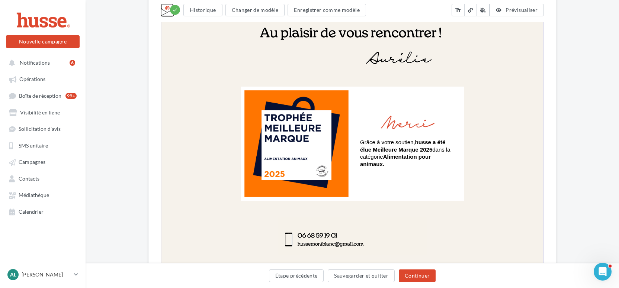
scroll to position [674, 0]
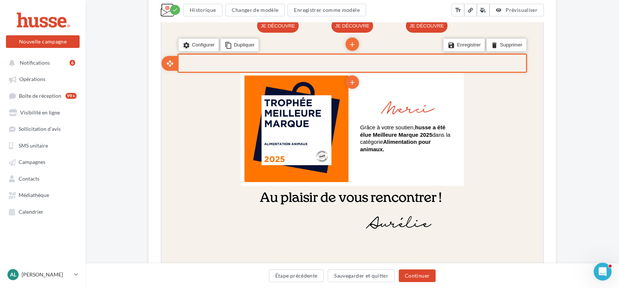
click at [318, 57] on td at bounding box center [351, 62] width 223 height 17
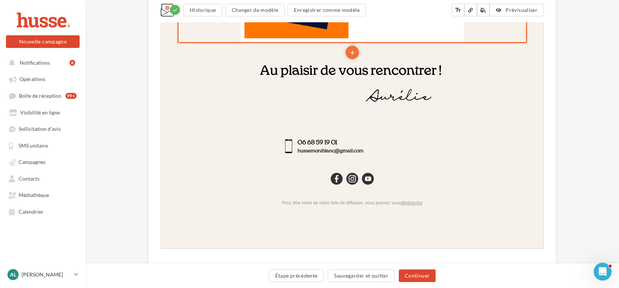
scroll to position [824, 0]
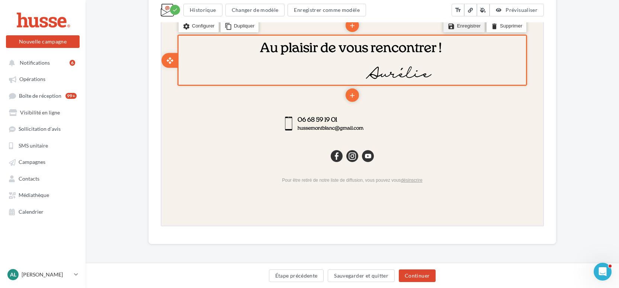
drag, startPoint x: 7, startPoint y: 551, endPoint x: 289, endPoint y: 668, distance: 305.0
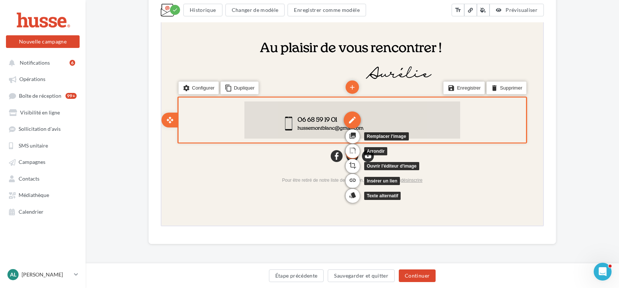
click at [353, 120] on div "edit" at bounding box center [351, 119] width 17 height 17
click at [350, 121] on div "edit" at bounding box center [351, 119] width 17 height 17
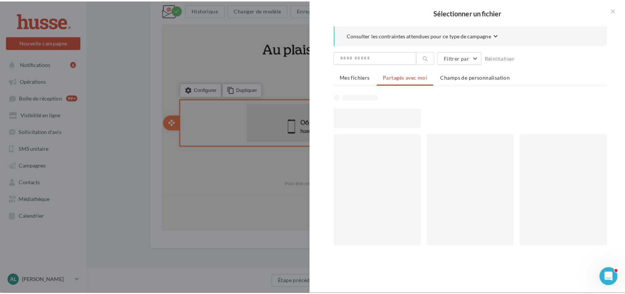
scroll to position [818, 0]
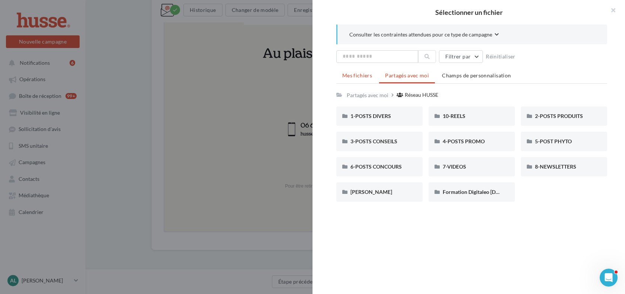
click at [363, 77] on span "Mes fichiers" at bounding box center [357, 75] width 30 height 6
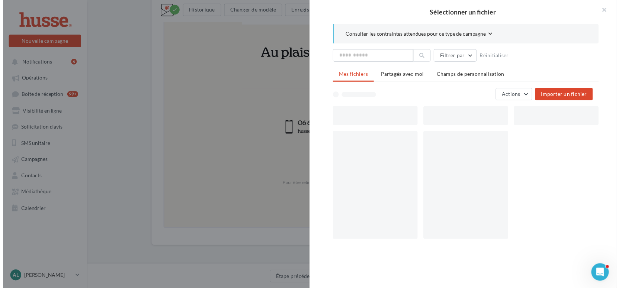
scroll to position [824, 0]
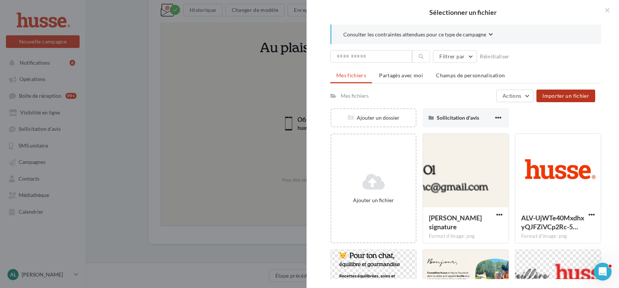
click at [569, 97] on span "Importer un fichier" at bounding box center [566, 96] width 47 height 6
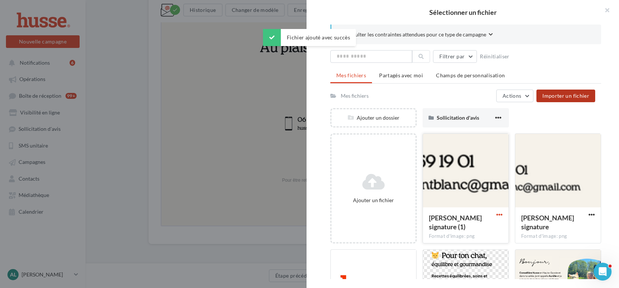
click at [497, 215] on span "button" at bounding box center [500, 215] width 6 height 6
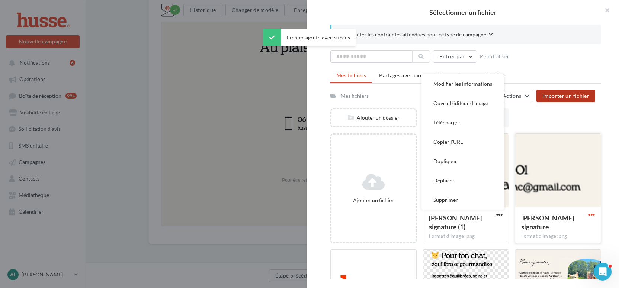
click at [589, 213] on span "button" at bounding box center [592, 215] width 6 height 6
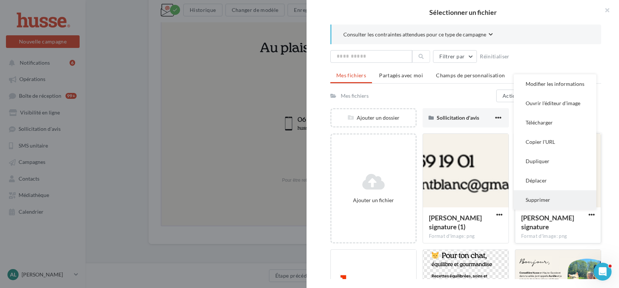
click at [559, 198] on button "Supprimer" at bounding box center [555, 200] width 83 height 19
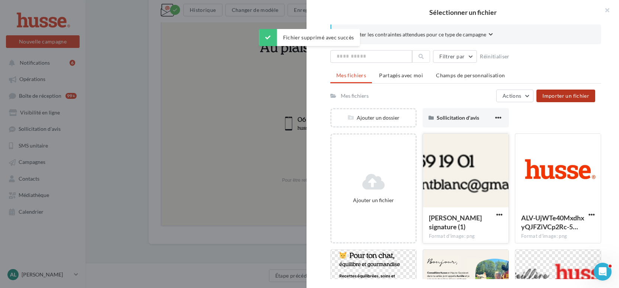
click at [476, 186] on div at bounding box center [466, 171] width 86 height 74
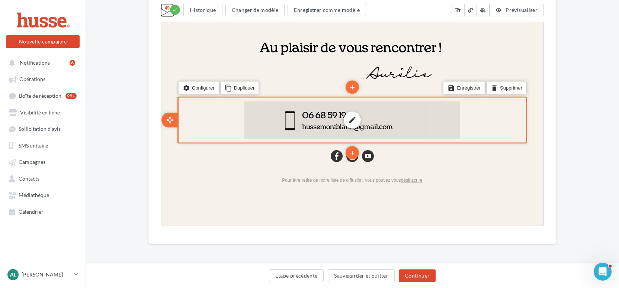
click at [251, 118] on div "edit photo_library rounded_corner crop link style" at bounding box center [352, 119] width 216 height 37
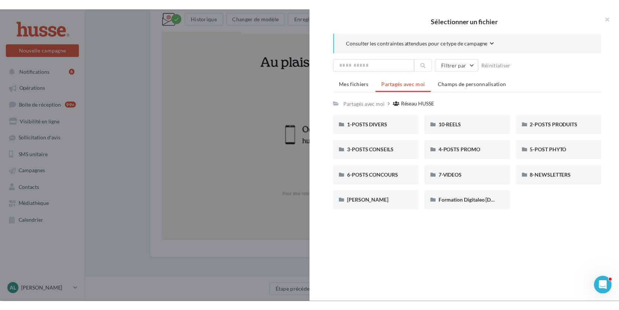
scroll to position [795, 0]
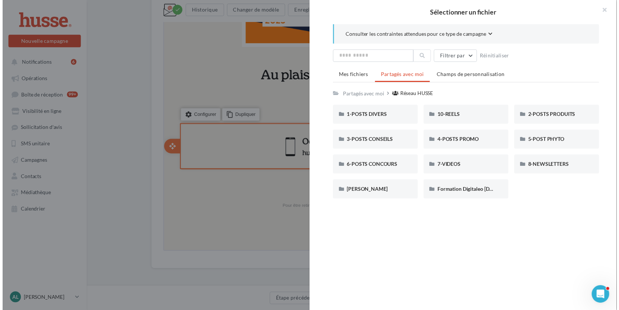
drag, startPoint x: 386, startPoint y: -437, endPoint x: 225, endPoint y: 171, distance: 628.8
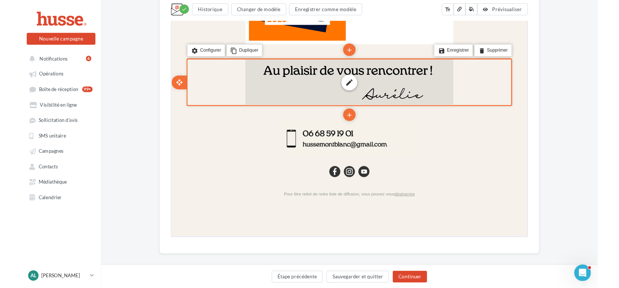
scroll to position [794, 0]
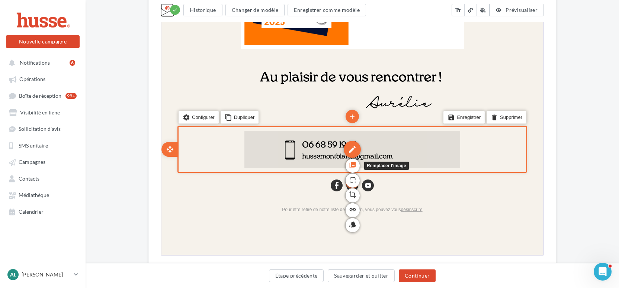
click at [359, 167] on link "photo_library" at bounding box center [352, 165] width 14 height 14
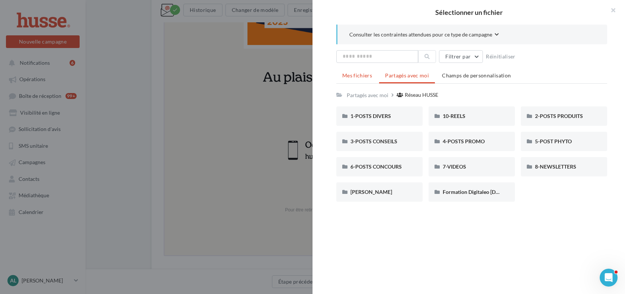
click at [354, 74] on span "Mes fichiers" at bounding box center [357, 75] width 30 height 6
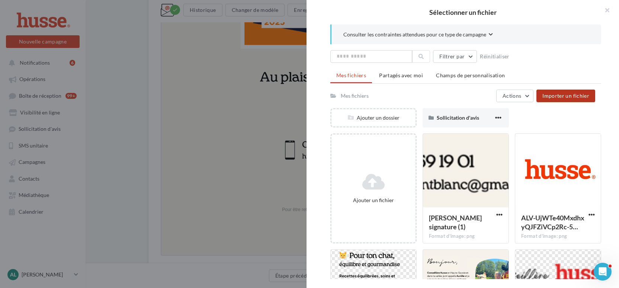
click at [562, 96] on span "Importer un fichier" at bounding box center [566, 96] width 47 height 6
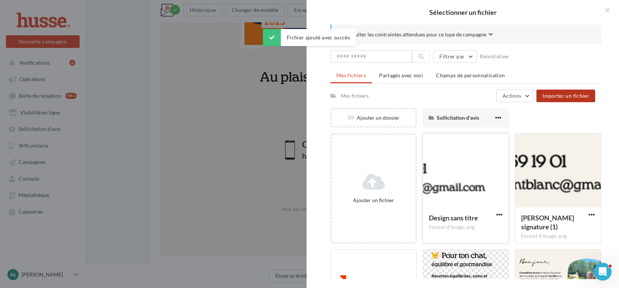
click at [475, 195] on div at bounding box center [466, 171] width 86 height 74
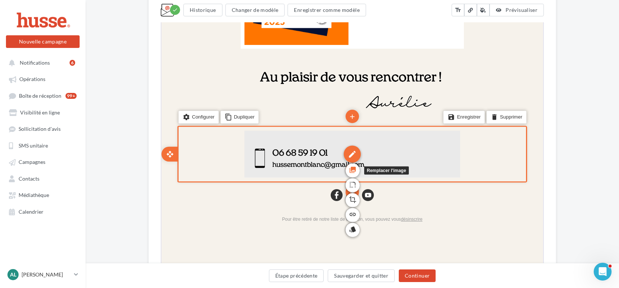
click at [359, 169] on link "photo_library" at bounding box center [352, 170] width 14 height 14
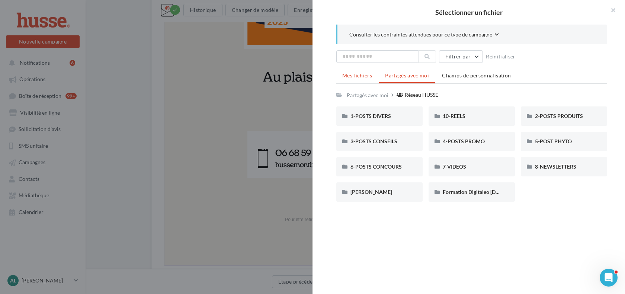
click at [364, 77] on span "Mes fichiers" at bounding box center [357, 75] width 30 height 6
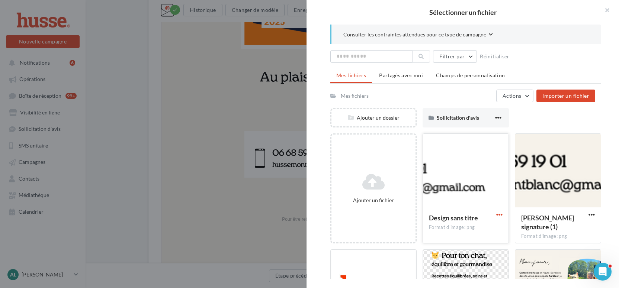
click at [497, 216] on span "button" at bounding box center [500, 215] width 6 height 6
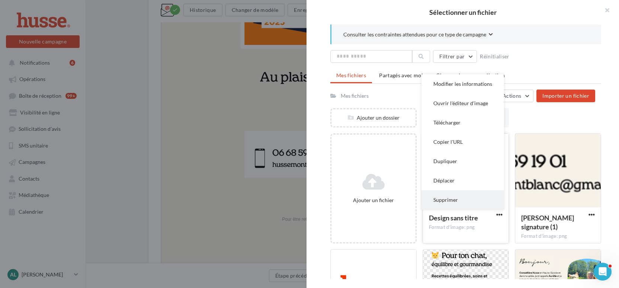
click at [458, 199] on button "Supprimer" at bounding box center [463, 200] width 83 height 19
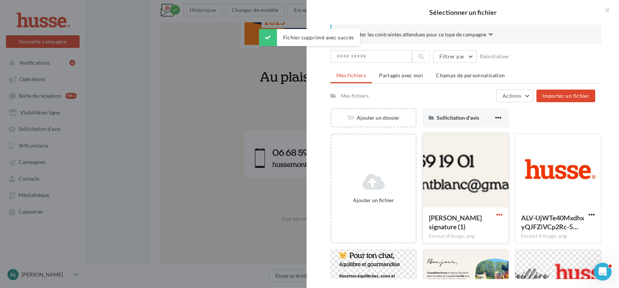
click at [498, 213] on span "button" at bounding box center [500, 215] width 6 height 6
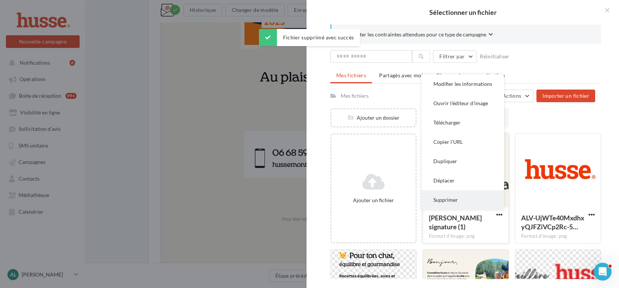
click at [466, 194] on button "Supprimer" at bounding box center [463, 200] width 83 height 19
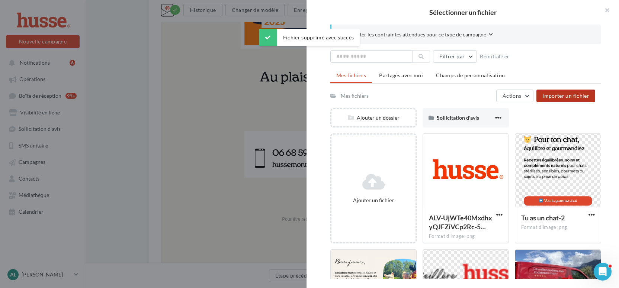
click at [562, 98] on span "Importer un fichier" at bounding box center [566, 96] width 47 height 6
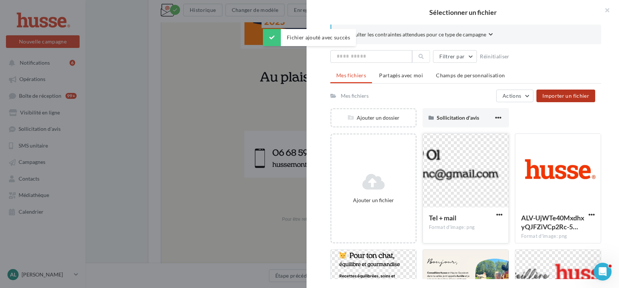
click at [470, 203] on div at bounding box center [466, 171] width 86 height 74
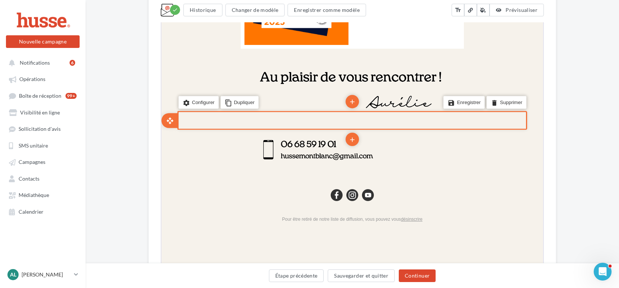
click at [384, 120] on p at bounding box center [352, 120] width 216 height 6
click at [507, 103] on li "delete Supprimer" at bounding box center [506, 102] width 40 height 13
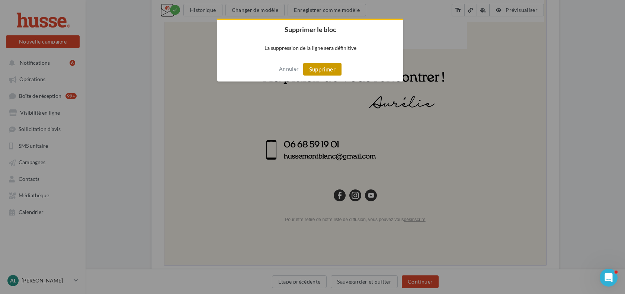
click at [326, 71] on button "Supprimer" at bounding box center [322, 69] width 38 height 13
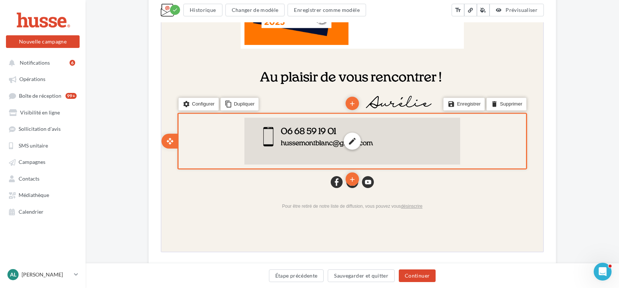
drag, startPoint x: 326, startPoint y: 137, endPoint x: 317, endPoint y: 138, distance: 9.3
click at [317, 138] on div "edit photo_library rounded_corner crop link style" at bounding box center [352, 140] width 216 height 47
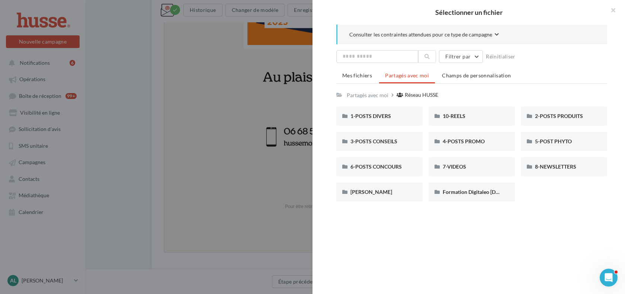
click at [258, 193] on div at bounding box center [312, 147] width 625 height 294
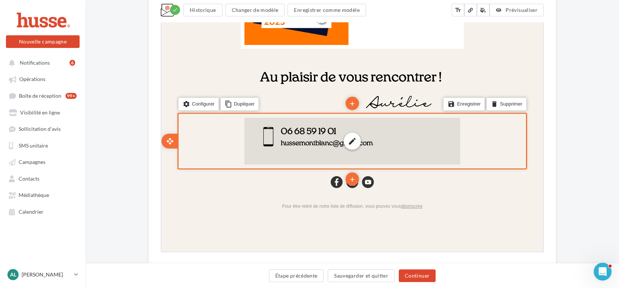
click at [287, 146] on div "edit photo_library rounded_corner crop link style" at bounding box center [352, 140] width 216 height 47
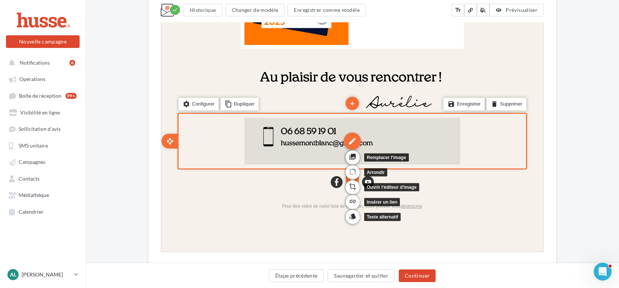
click at [356, 141] on div "edit" at bounding box center [351, 140] width 17 height 17
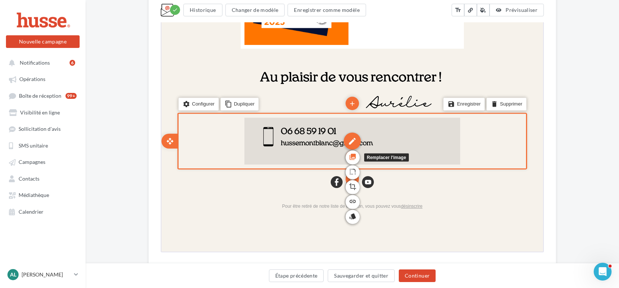
click at [352, 156] on icon "photo_library" at bounding box center [351, 156] width 7 height 13
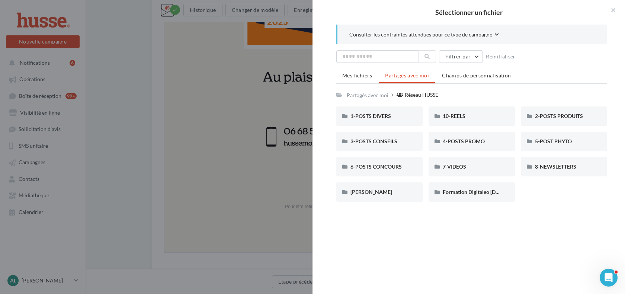
click at [364, 83] on ul "Mes fichiers Partagés avec moi Champs de personnalisation" at bounding box center [471, 76] width 271 height 15
click at [362, 77] on span "Mes fichiers" at bounding box center [357, 75] width 30 height 6
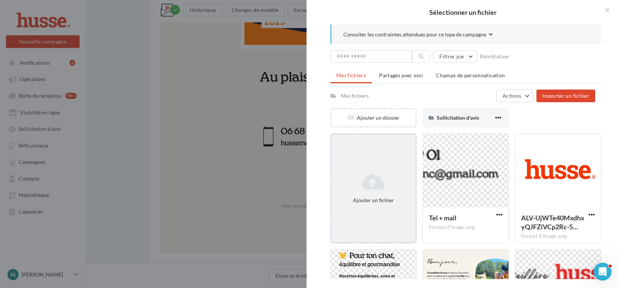
click at [368, 192] on div "Ajouter un fichier" at bounding box center [374, 188] width 84 height 37
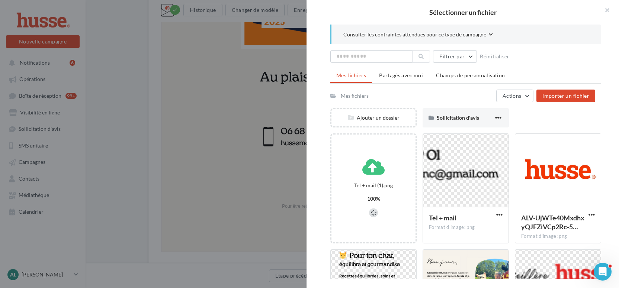
click at [495, 216] on div at bounding box center [466, 217] width 271 height 297
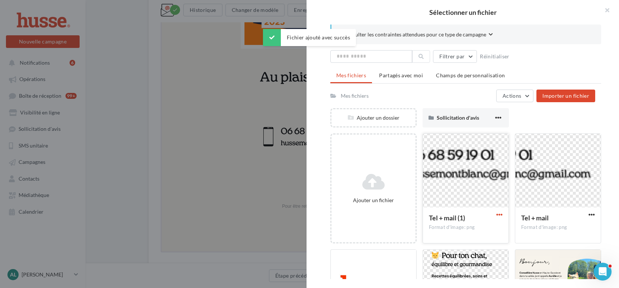
click at [497, 216] on span "button" at bounding box center [500, 215] width 6 height 6
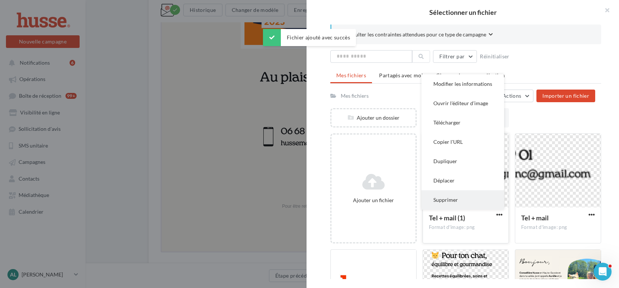
click at [475, 201] on button "Supprimer" at bounding box center [463, 200] width 83 height 19
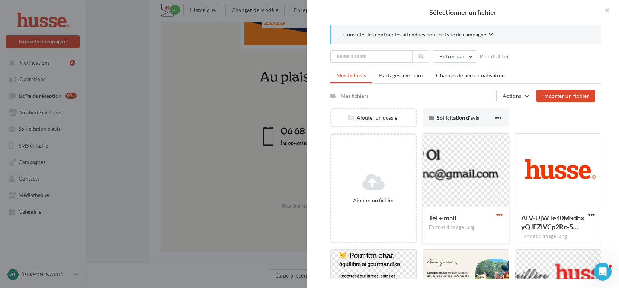
click at [498, 217] on span "button" at bounding box center [500, 215] width 6 height 6
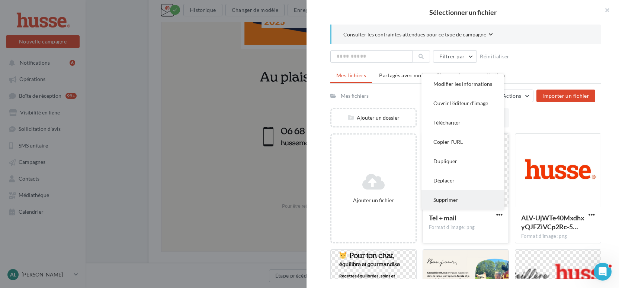
click at [486, 205] on button "Supprimer" at bounding box center [463, 200] width 83 height 19
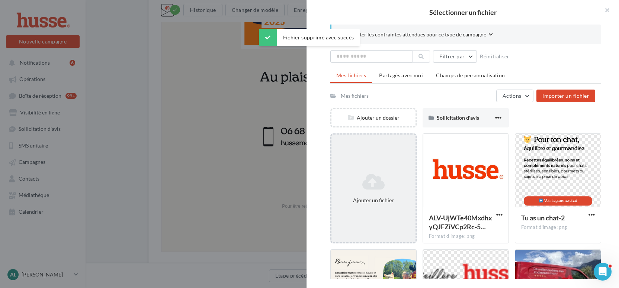
click at [388, 201] on div "Ajouter un fichier" at bounding box center [374, 200] width 78 height 7
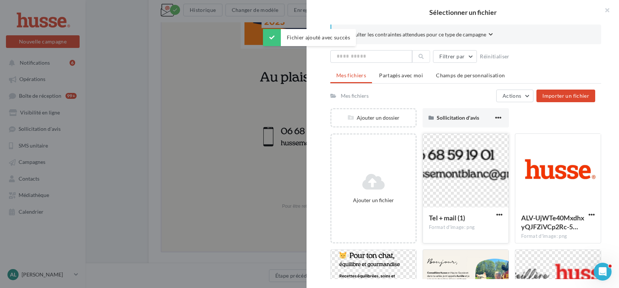
click at [460, 191] on div at bounding box center [466, 171] width 86 height 74
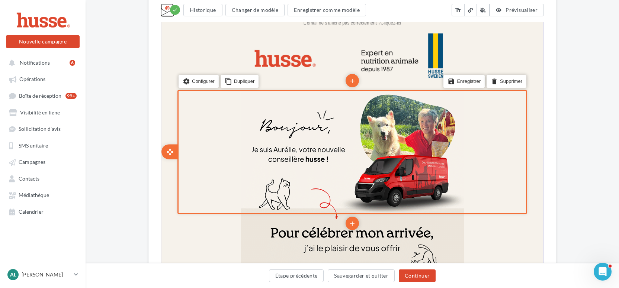
scroll to position [0, 0]
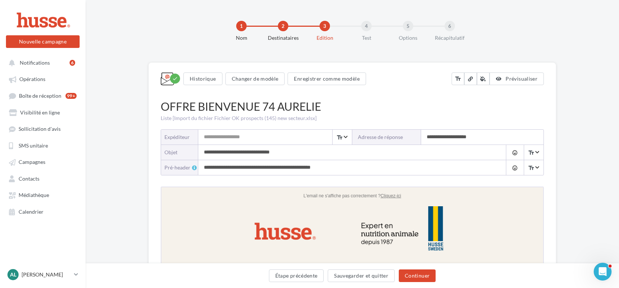
click at [288, 152] on input "**********" at bounding box center [344, 152] width 293 height 15
type input "**********"
click at [260, 140] on input "Expéditeur" at bounding box center [275, 137] width 154 height 15
type input "**********"
click at [427, 278] on button "Continuer" at bounding box center [417, 276] width 37 height 13
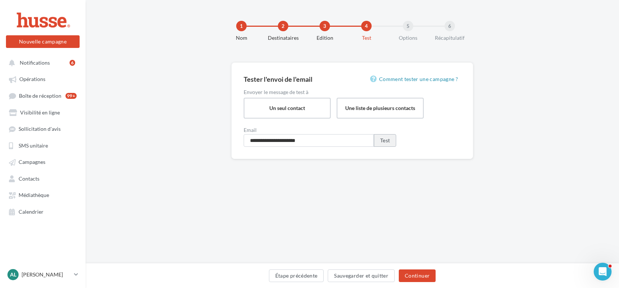
click at [390, 144] on button "Test" at bounding box center [385, 140] width 22 height 13
click at [389, 141] on button "Test" at bounding box center [385, 140] width 22 height 13
click at [296, 278] on button "Étape précédente" at bounding box center [296, 276] width 55 height 13
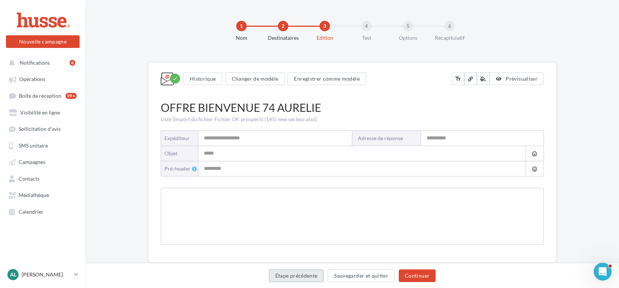
type input "**********"
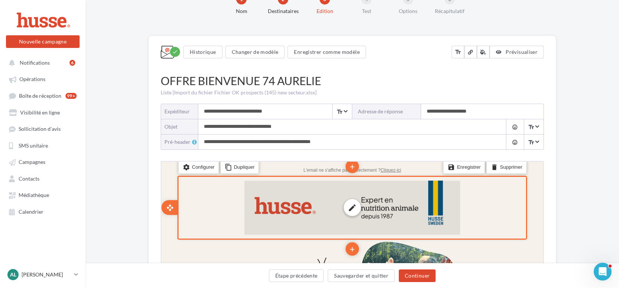
scroll to position [56, 0]
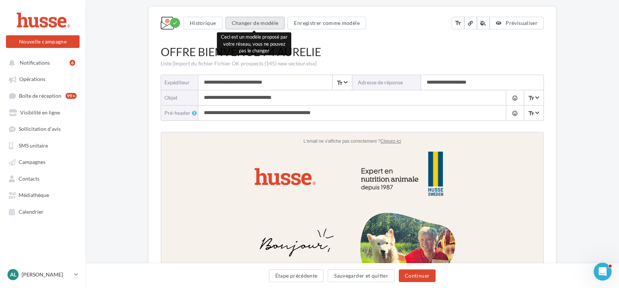
click at [249, 22] on button "Changer de modèle" at bounding box center [256, 23] width 60 height 13
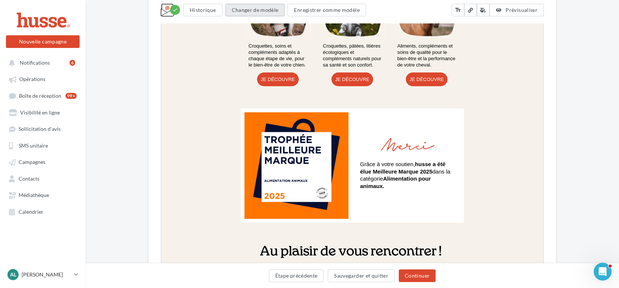
scroll to position [812, 0]
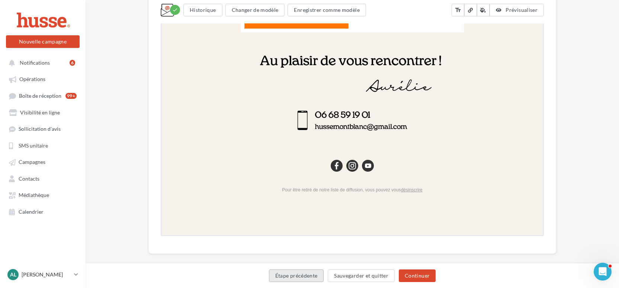
click at [293, 278] on button "Étape précédente" at bounding box center [296, 276] width 55 height 13
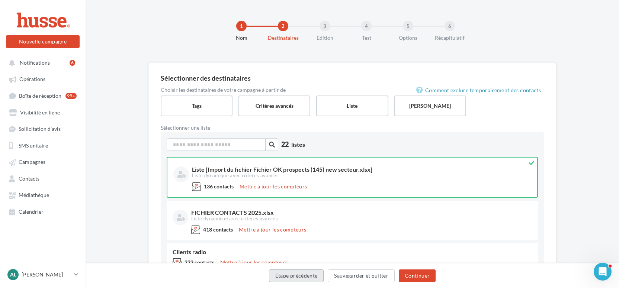
click at [299, 277] on button "Étape précédente" at bounding box center [296, 276] width 55 height 13
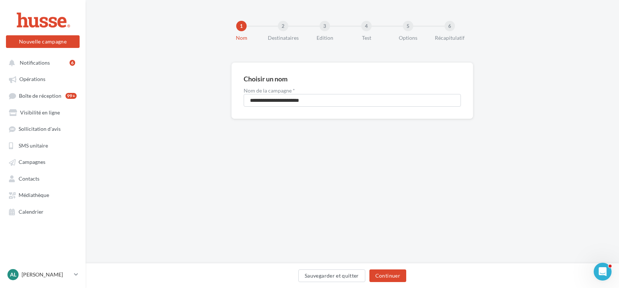
click at [241, 25] on div "1" at bounding box center [241, 26] width 10 height 10
click at [39, 79] on span "Opérations" at bounding box center [32, 79] width 26 height 6
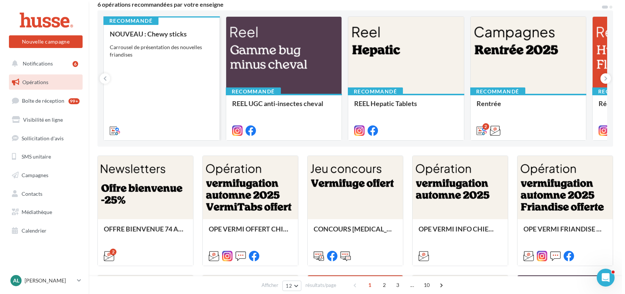
scroll to position [76, 0]
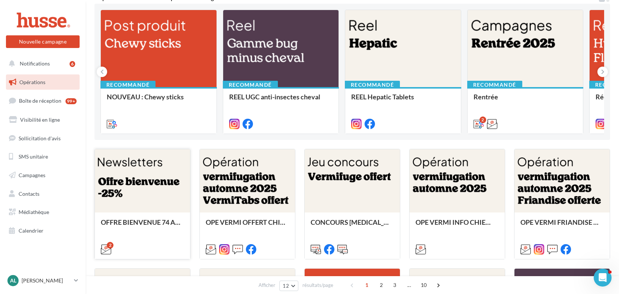
click at [149, 204] on div at bounding box center [142, 181] width 95 height 64
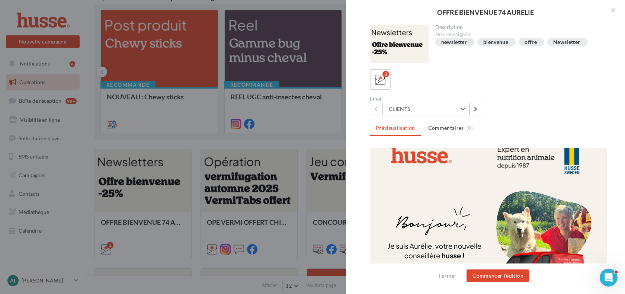
scroll to position [61, 0]
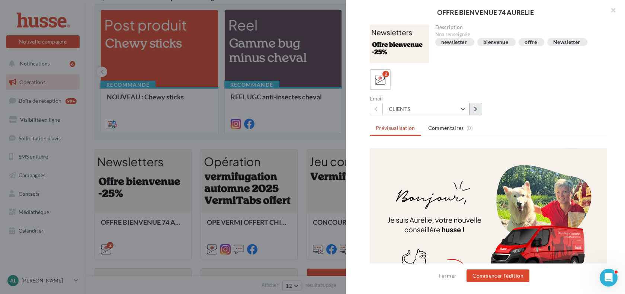
click at [473, 110] on button at bounding box center [476, 109] width 13 height 13
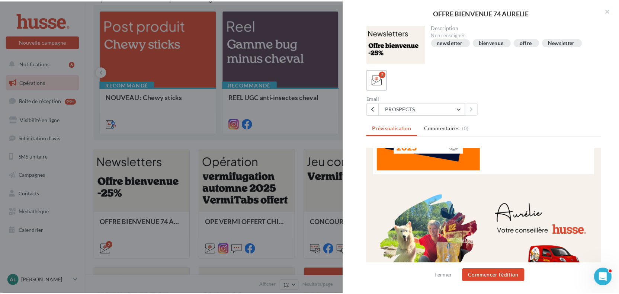
scroll to position [763, 0]
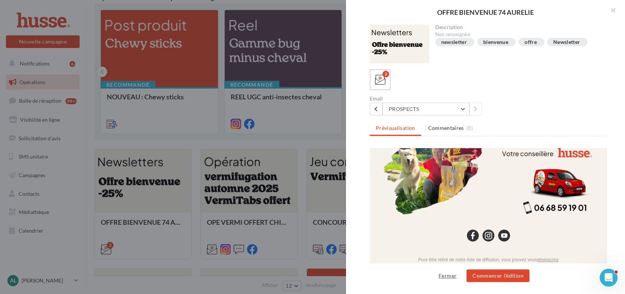
click at [443, 275] on button "Fermer" at bounding box center [448, 275] width 24 height 9
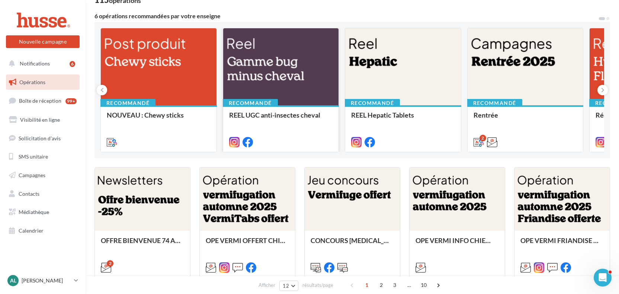
scroll to position [66, 0]
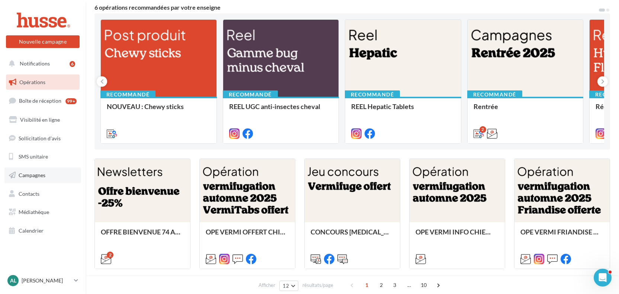
click at [45, 172] on span "Campagnes" at bounding box center [32, 175] width 27 height 6
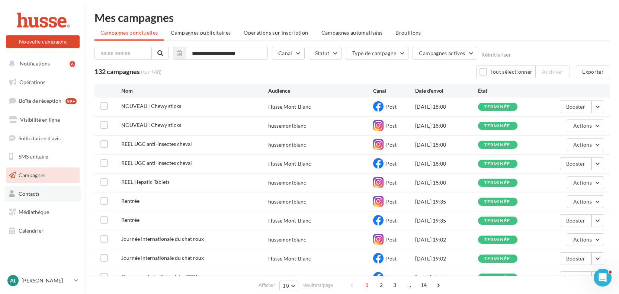
click at [37, 194] on span "Contacts" at bounding box center [29, 194] width 21 height 6
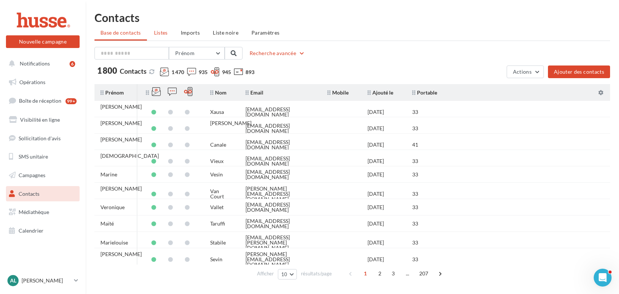
click at [156, 35] on span "Listes" at bounding box center [161, 32] width 14 height 6
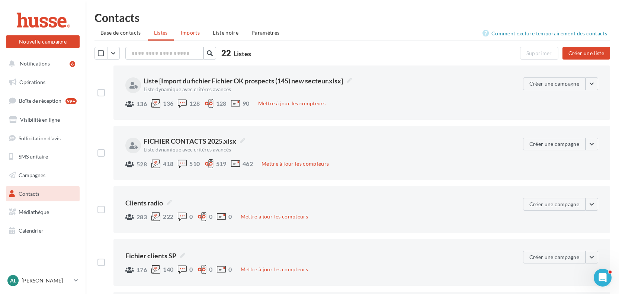
click at [192, 33] on span "Imports" at bounding box center [190, 32] width 19 height 6
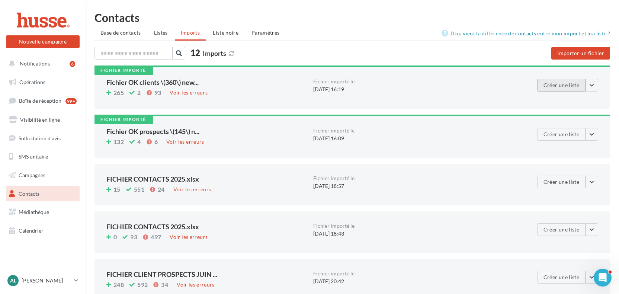
click at [570, 86] on button "Créer une liste" at bounding box center [561, 85] width 48 height 13
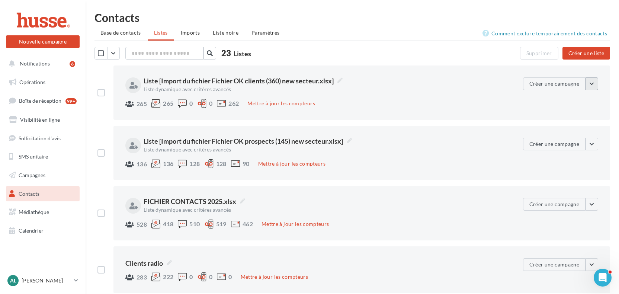
click at [595, 83] on button "button" at bounding box center [592, 83] width 13 height 13
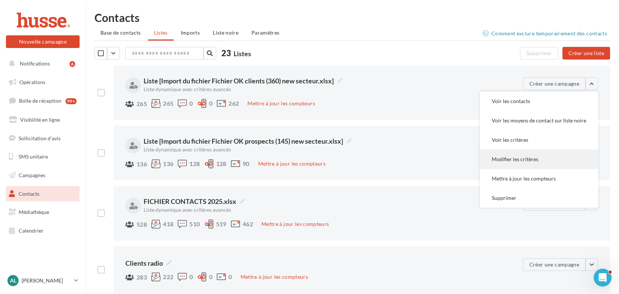
click at [548, 157] on button "Modifier les critères" at bounding box center [539, 159] width 118 height 19
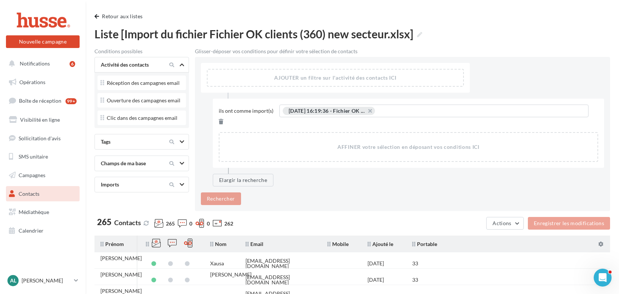
click at [137, 161] on div "Champs de ma base" at bounding box center [129, 163] width 63 height 7
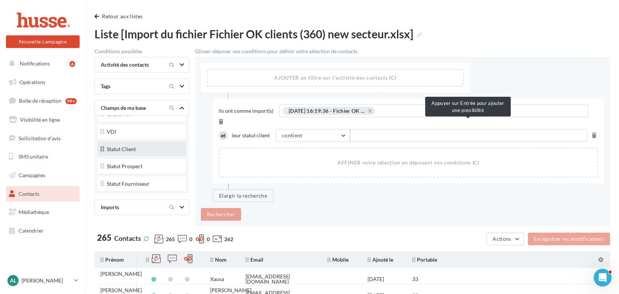
scroll to position [471, 0]
click at [326, 129] on button "contient" at bounding box center [313, 135] width 74 height 13
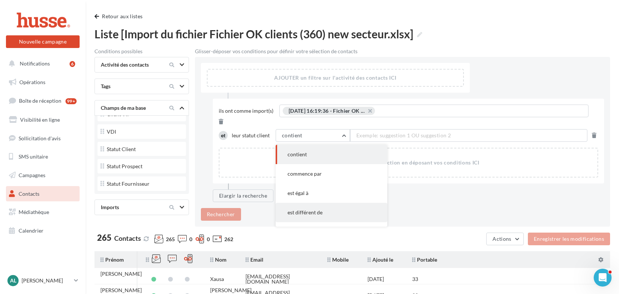
click at [315, 209] on span "est différent de" at bounding box center [305, 212] width 35 height 6
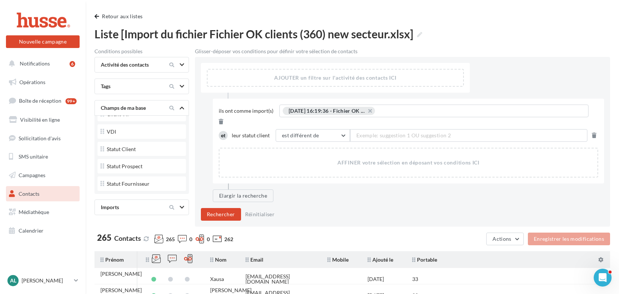
click at [370, 131] on span "Exemple: suggestion 1 OU suggestion 2" at bounding box center [404, 135] width 95 height 8
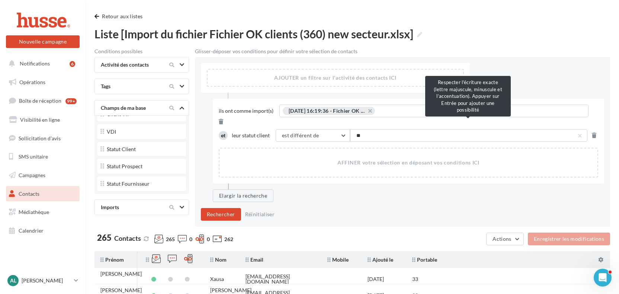
type input "*"
type input "******"
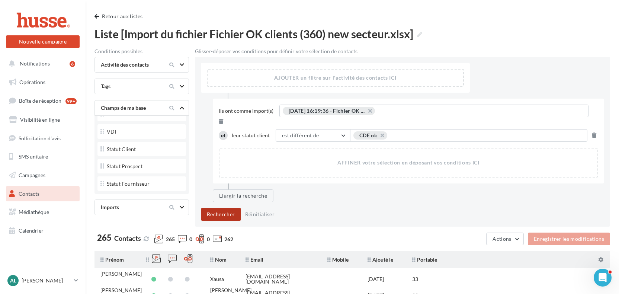
click at [227, 208] on button "Rechercher" at bounding box center [221, 214] width 40 height 13
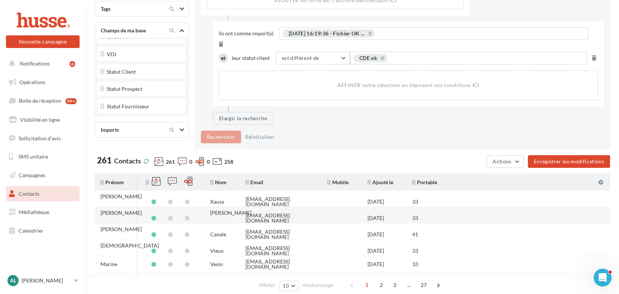
scroll to position [50, 0]
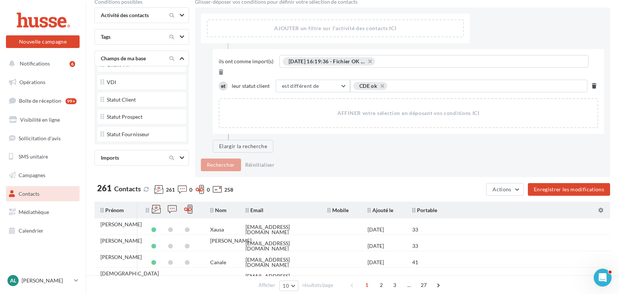
click at [592, 83] on icon at bounding box center [594, 85] width 4 height 5
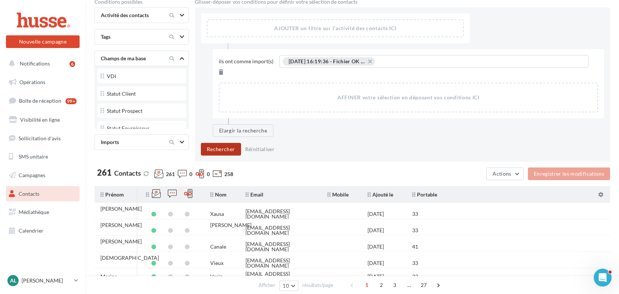
click at [217, 143] on button "Rechercher" at bounding box center [221, 149] width 40 height 13
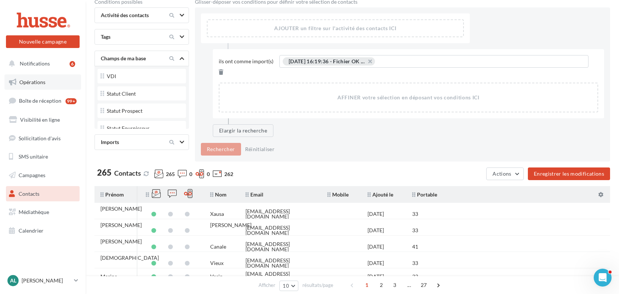
click at [41, 83] on span "Opérations" at bounding box center [32, 82] width 26 height 6
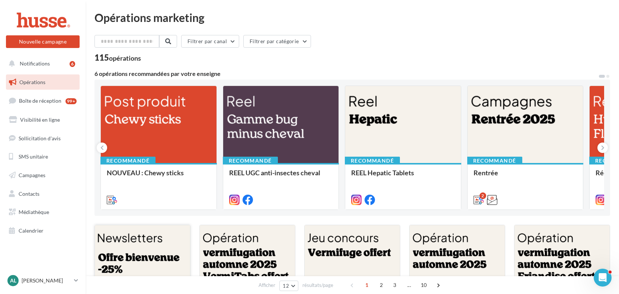
click at [154, 249] on div at bounding box center [142, 257] width 95 height 64
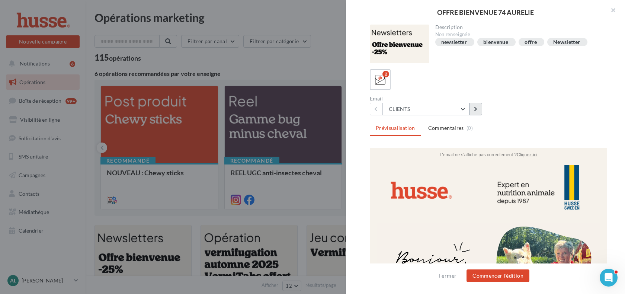
click at [476, 110] on icon at bounding box center [475, 108] width 3 height 5
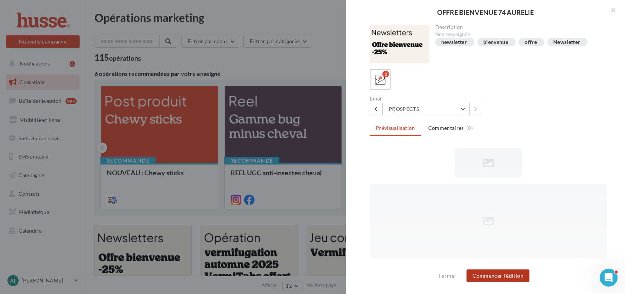
click at [493, 275] on button "Commencer l'édition" at bounding box center [498, 275] width 63 height 13
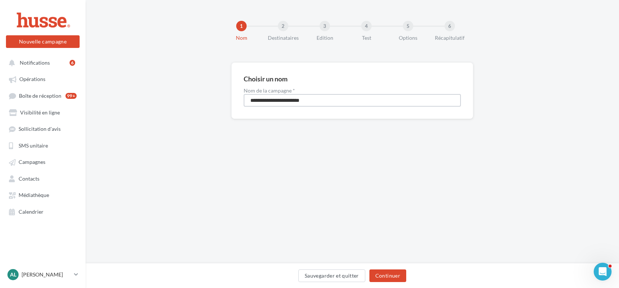
click at [337, 98] on input "**********" at bounding box center [352, 100] width 217 height 13
type input "**********"
click at [388, 278] on button "Continuer" at bounding box center [388, 276] width 37 height 13
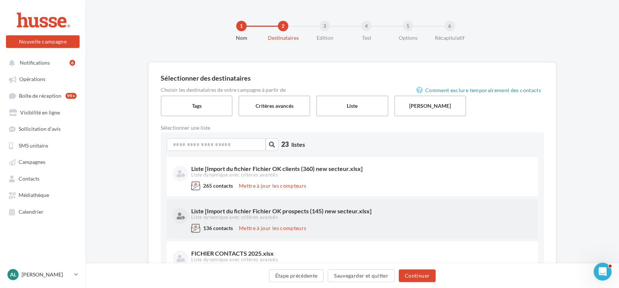
click at [325, 215] on div "Liste dynamique avec critères avancés" at bounding box center [360, 217] width 339 height 7
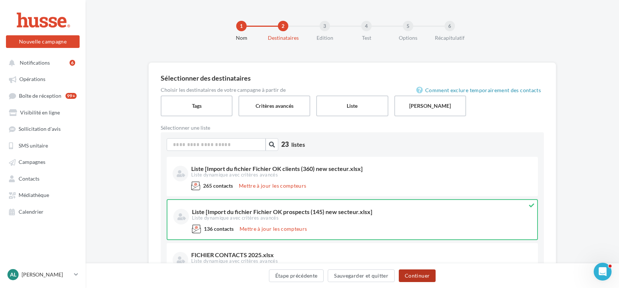
click at [430, 274] on button "Continuer" at bounding box center [417, 276] width 37 height 13
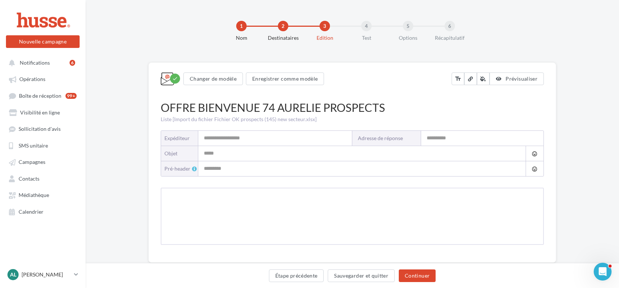
type input "**********"
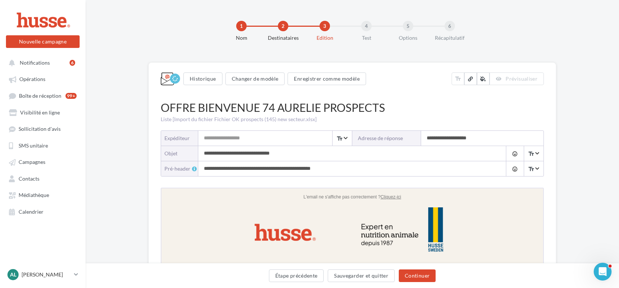
click at [288, 152] on input "**********" at bounding box center [344, 153] width 293 height 15
type input "**********"
click at [251, 133] on input "Expéditeur" at bounding box center [275, 138] width 154 height 15
type input "**********"
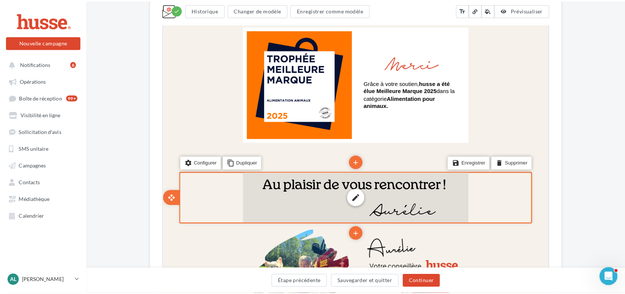
scroll to position [767, 0]
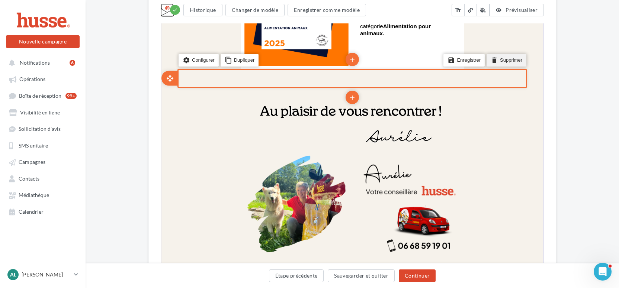
click at [514, 61] on li "delete Supprimer" at bounding box center [506, 59] width 40 height 13
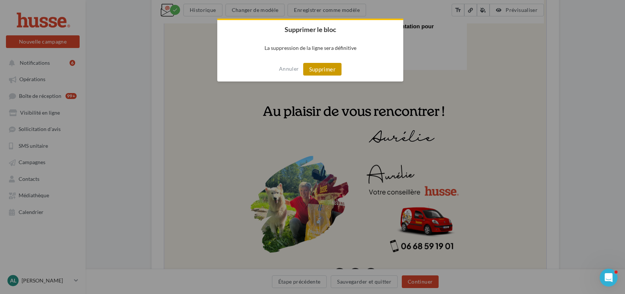
click at [322, 69] on button "Supprimer" at bounding box center [322, 69] width 38 height 13
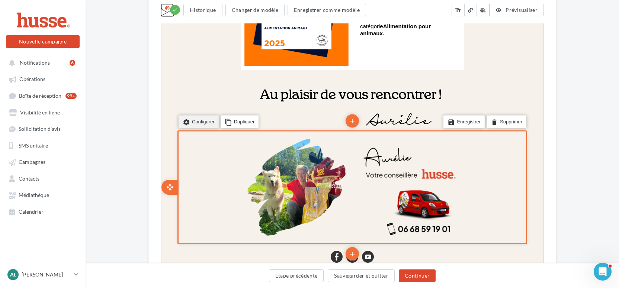
click at [205, 119] on li "settings Configurer" at bounding box center [198, 121] width 40 height 13
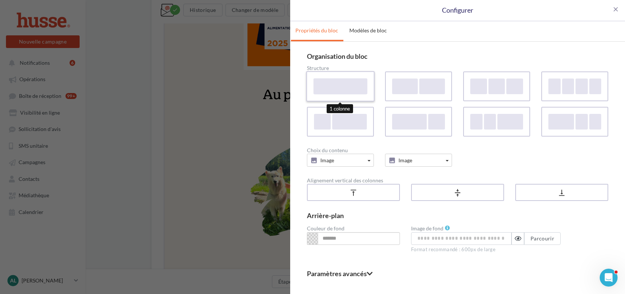
click at [345, 85] on div at bounding box center [341, 86] width 54 height 16
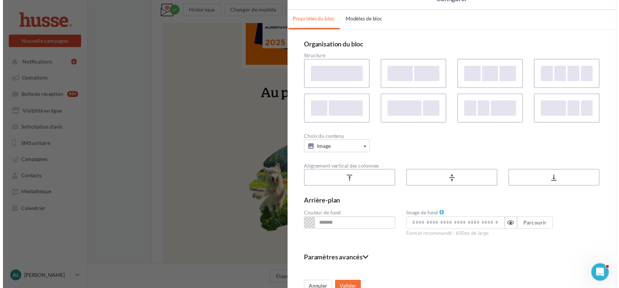
scroll to position [22, 0]
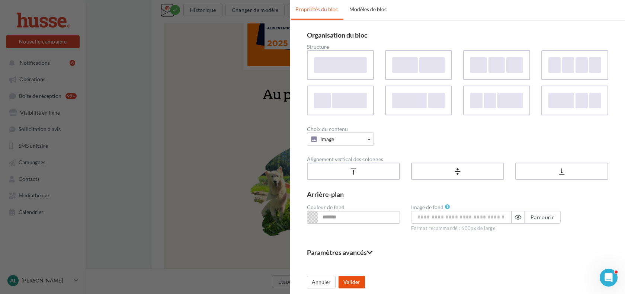
click at [351, 283] on button "Valider" at bounding box center [352, 282] width 26 height 13
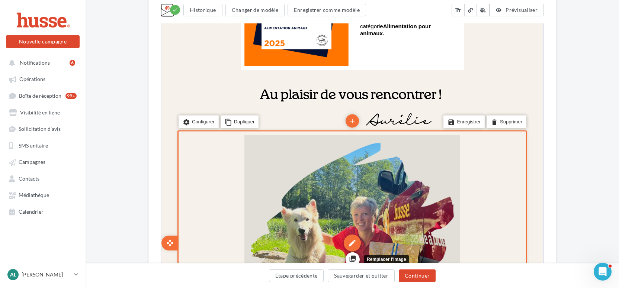
click at [351, 241] on div "edit" at bounding box center [351, 242] width 17 height 17
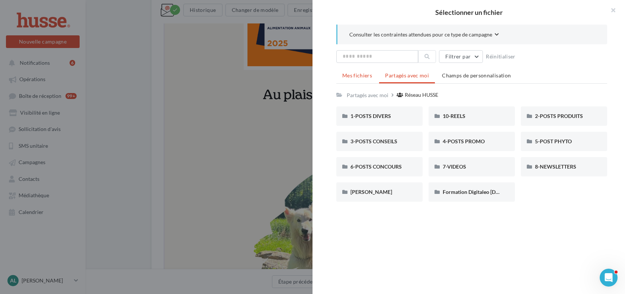
click at [352, 78] on span "Mes fichiers" at bounding box center [357, 75] width 30 height 6
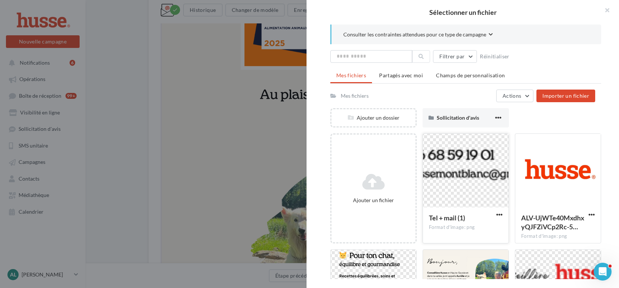
click at [457, 223] on div "Tel + mail (1)" at bounding box center [461, 219] width 65 height 11
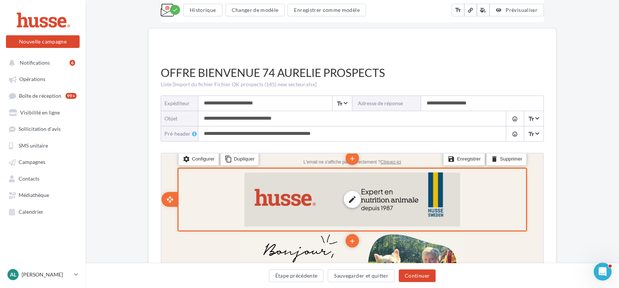
scroll to position [104, 0]
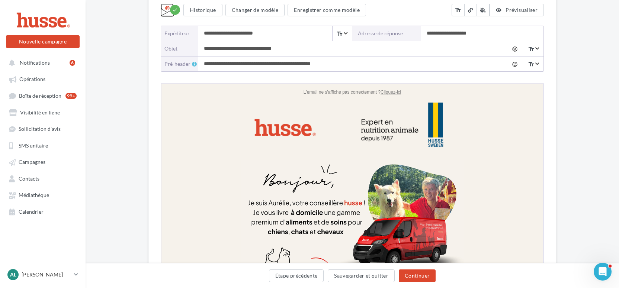
drag, startPoint x: 261, startPoint y: 48, endPoint x: 239, endPoint y: 47, distance: 22.0
click at [239, 47] on input "**********" at bounding box center [344, 48] width 293 height 15
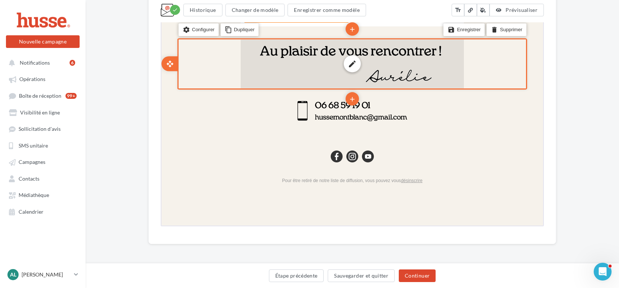
scroll to position [744, 0]
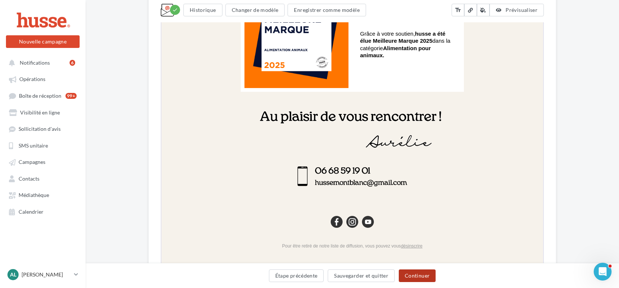
type input "**********"
click at [416, 275] on button "Continuer" at bounding box center [417, 276] width 37 height 13
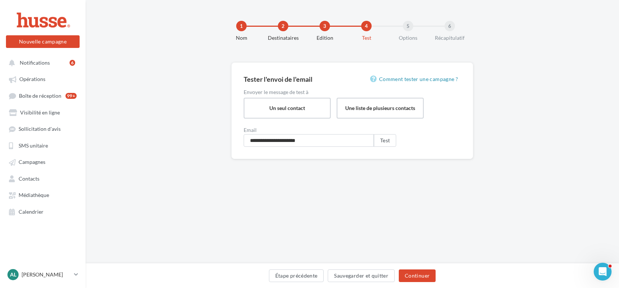
scroll to position [1, 0]
click at [425, 275] on button "Continuer" at bounding box center [417, 276] width 37 height 13
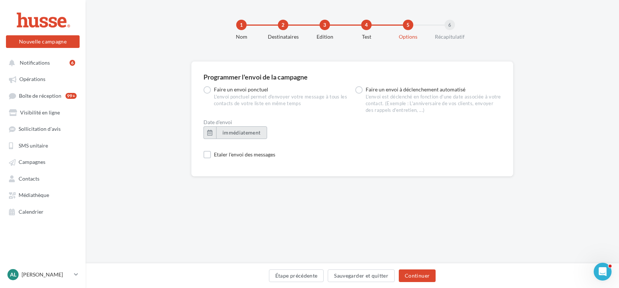
click at [236, 132] on span "immédiatement" at bounding box center [242, 133] width 38 height 6
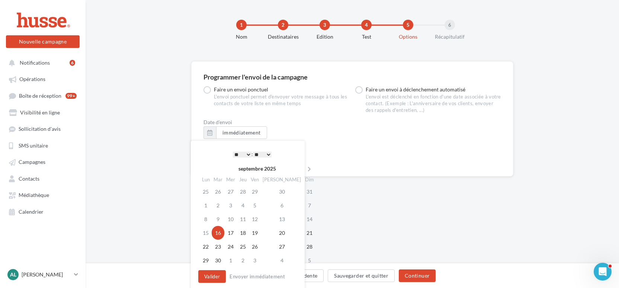
click at [260, 154] on select "** ** ** ** ** **" at bounding box center [262, 155] width 19 height 6
click at [211, 278] on button "Valider" at bounding box center [212, 277] width 28 height 13
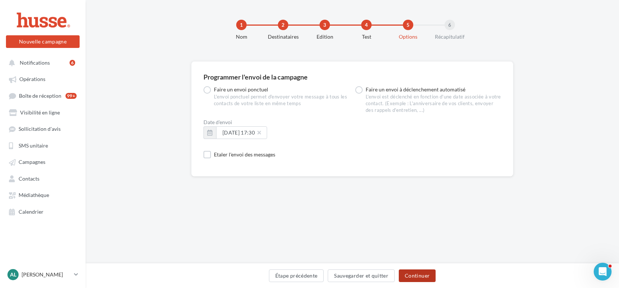
click at [425, 273] on button "Continuer" at bounding box center [417, 276] width 37 height 13
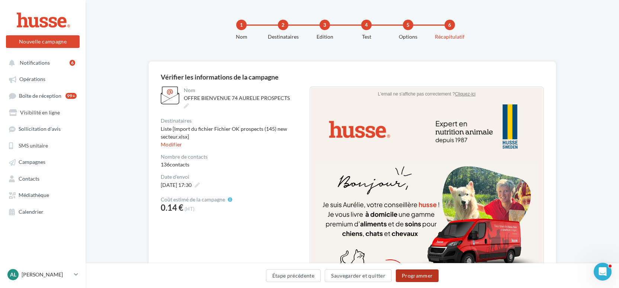
click at [422, 276] on button "Programmer" at bounding box center [417, 276] width 43 height 13
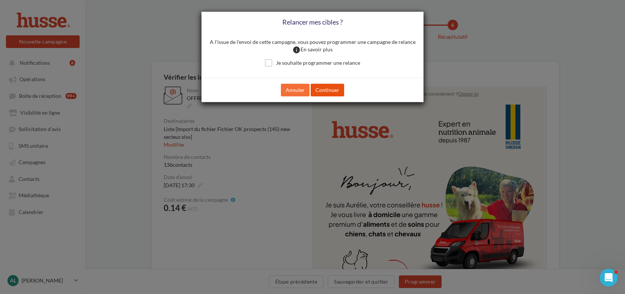
click at [329, 92] on button "Continuer" at bounding box center [327, 90] width 33 height 13
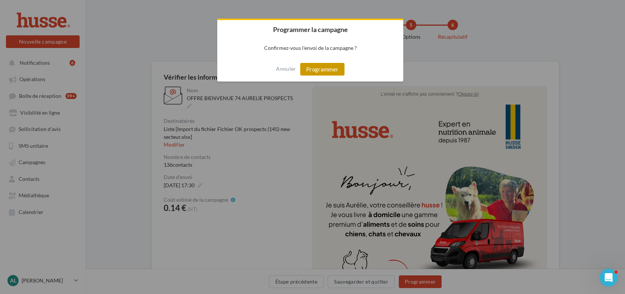
click at [327, 71] on button "Programmer" at bounding box center [322, 69] width 44 height 13
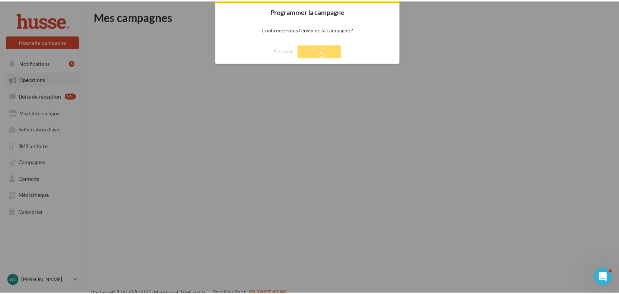
scroll to position [12, 0]
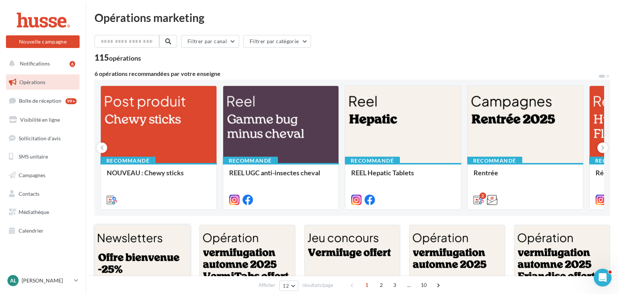
click at [155, 250] on div at bounding box center [142, 257] width 95 height 64
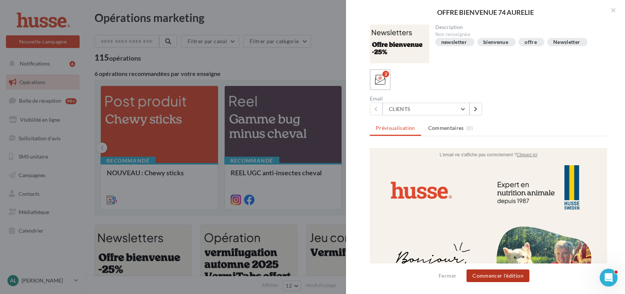
click at [492, 273] on button "Commencer l'édition" at bounding box center [498, 275] width 63 height 13
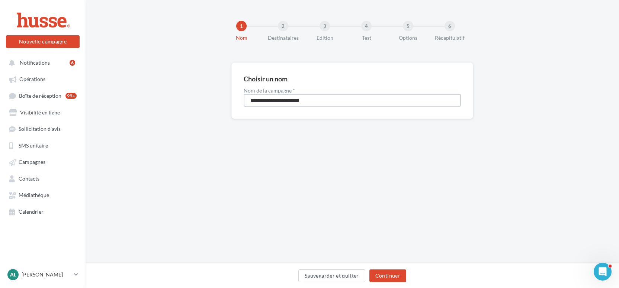
click at [334, 103] on input "**********" at bounding box center [352, 100] width 217 height 13
type input "**********"
click at [389, 271] on button "Continuer" at bounding box center [388, 276] width 37 height 13
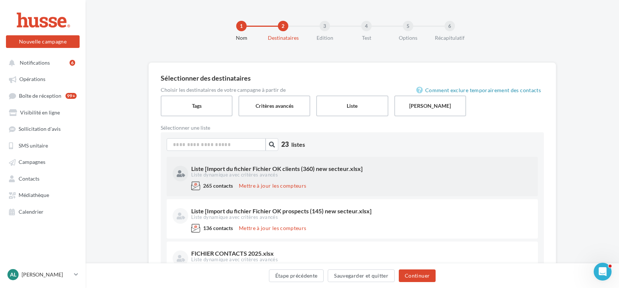
click at [357, 179] on div "Liste [Import du fichier Fichier OK clients (360) new secteur.xlsx] Liste dynam…" at bounding box center [353, 172] width 360 height 19
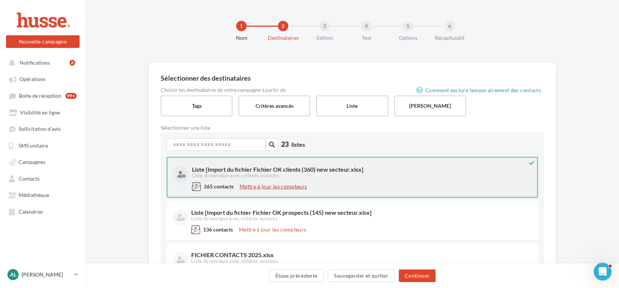
click at [288, 188] on button "Mettre à jour les compteurs" at bounding box center [273, 186] width 73 height 9
click at [197, 188] on div at bounding box center [196, 186] width 9 height 9
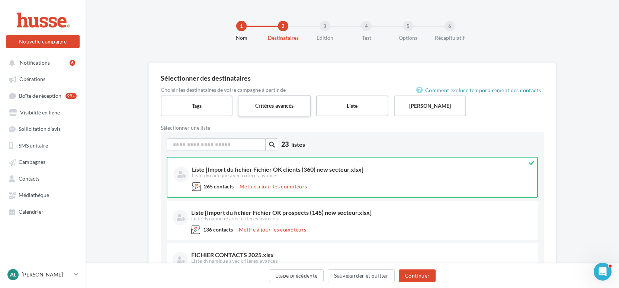
click at [262, 108] on label "Critères avancés" at bounding box center [274, 105] width 73 height 21
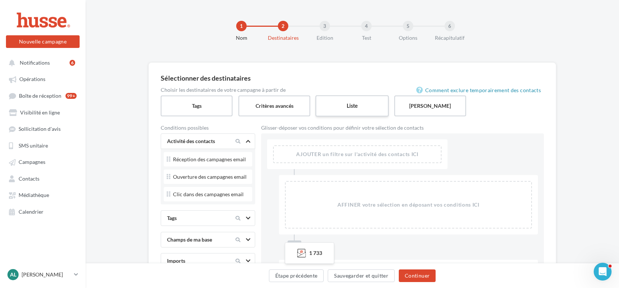
click at [359, 104] on label "Liste" at bounding box center [352, 105] width 73 height 21
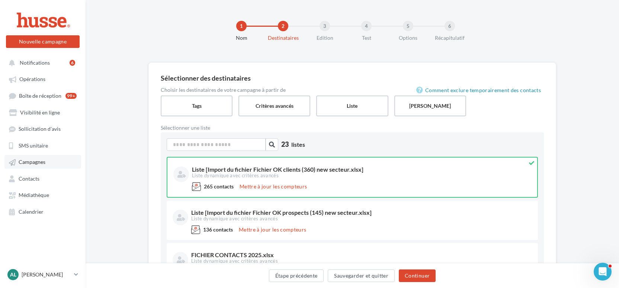
click at [48, 160] on link "Campagnes" at bounding box center [42, 161] width 77 height 13
click at [30, 182] on span "Contacts" at bounding box center [29, 179] width 21 height 6
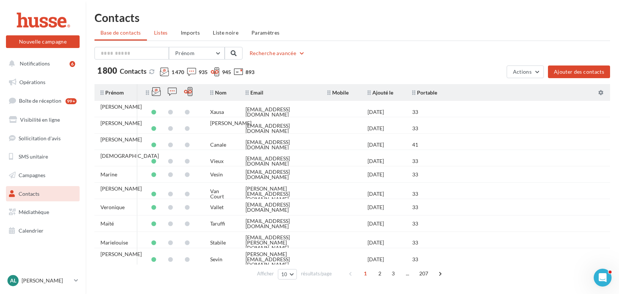
click at [163, 35] on span "Listes" at bounding box center [161, 32] width 14 height 6
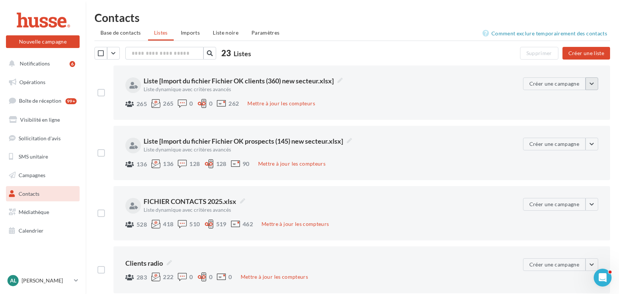
click at [591, 87] on button "button" at bounding box center [592, 83] width 13 height 13
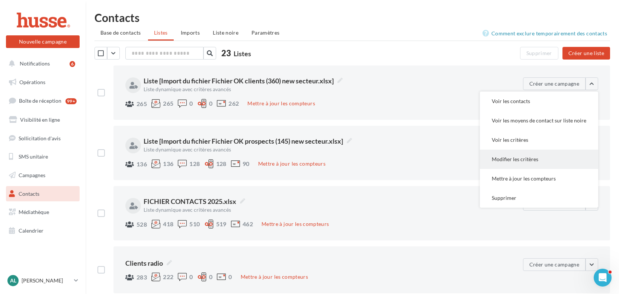
click at [532, 154] on button "Modifier les critères" at bounding box center [539, 159] width 118 height 19
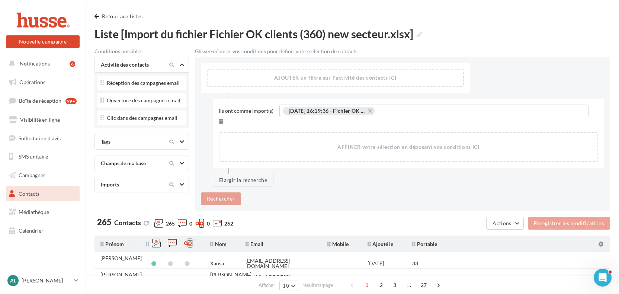
scroll to position [61, 0]
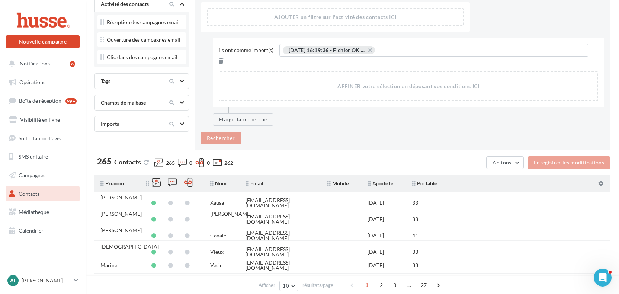
click at [137, 105] on div "Champs de ma base" at bounding box center [129, 102] width 63 height 7
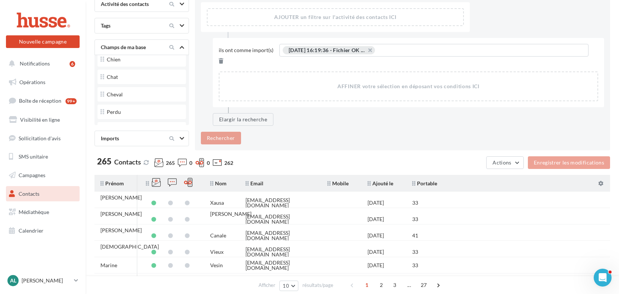
scroll to position [462, 0]
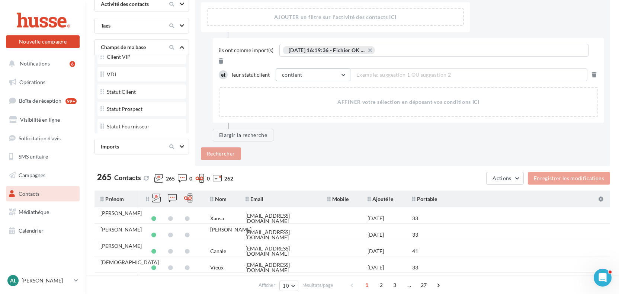
click at [308, 68] on button "contient" at bounding box center [313, 74] width 74 height 13
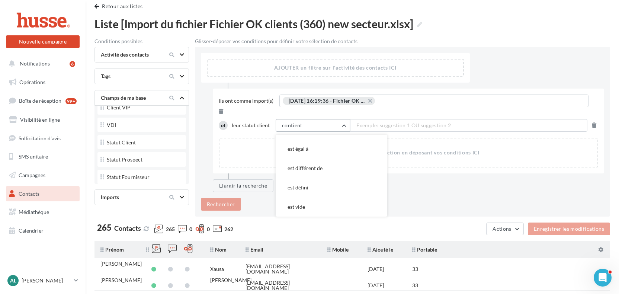
scroll to position [0, 0]
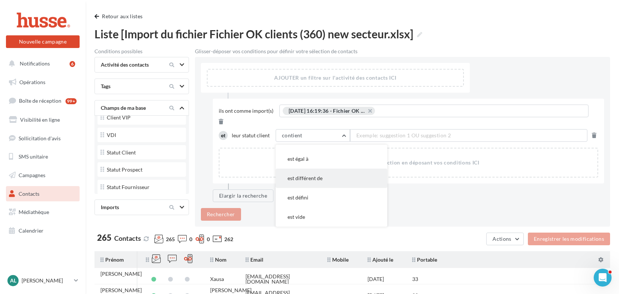
click at [304, 175] on span "est différent de" at bounding box center [305, 178] width 35 height 6
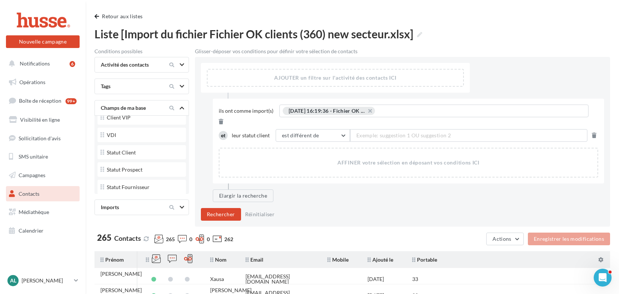
click at [363, 131] on span "Exemple: suggestion 1 OU suggestion 2" at bounding box center [404, 135] width 95 height 8
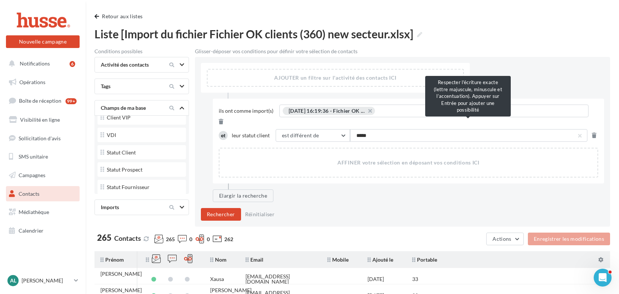
type input "******"
click at [220, 208] on button "Rechercher" at bounding box center [221, 214] width 40 height 13
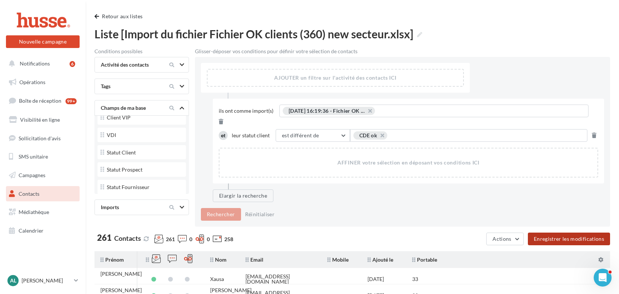
click at [581, 233] on button "Enregistrer les modifications" at bounding box center [569, 239] width 82 height 13
click at [128, 14] on button "Retour aux listes" at bounding box center [120, 16] width 51 height 9
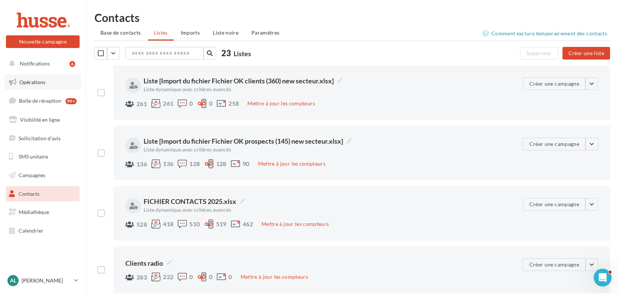
click at [51, 85] on link "Opérations" at bounding box center [42, 82] width 77 height 16
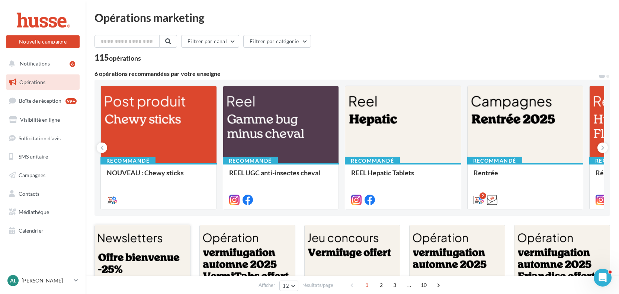
click at [164, 240] on div at bounding box center [142, 257] width 95 height 64
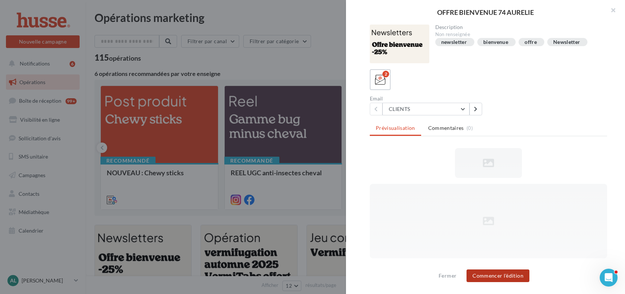
click at [502, 276] on button "Commencer l'édition" at bounding box center [498, 275] width 63 height 13
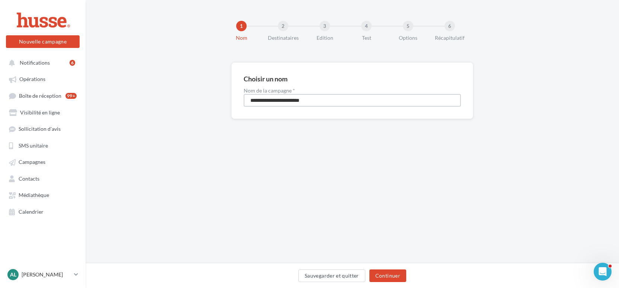
click at [347, 97] on input "**********" at bounding box center [352, 100] width 217 height 13
click at [344, 99] on input "**********" at bounding box center [352, 100] width 217 height 13
type input "**********"
click at [401, 276] on button "Continuer" at bounding box center [388, 276] width 37 height 13
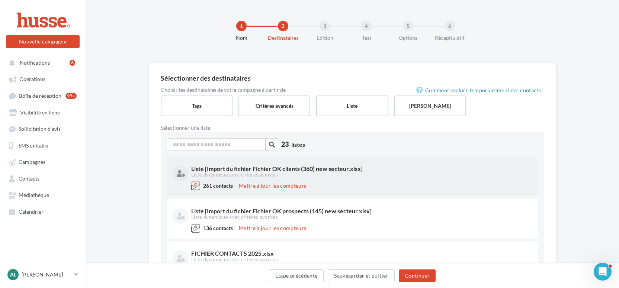
click at [334, 180] on div "Liste [Import du fichier Fichier OK clients (360) new secteur.xlsx] Liste dynam…" at bounding box center [353, 172] width 360 height 19
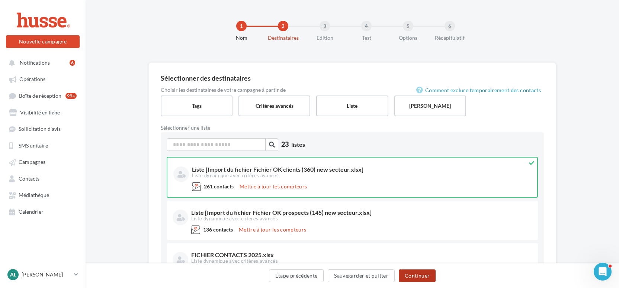
click at [419, 276] on button "Continuer" at bounding box center [417, 276] width 37 height 13
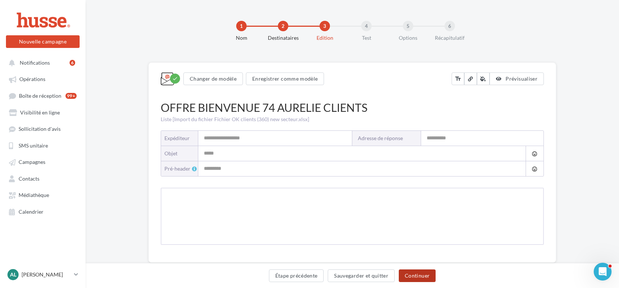
type input "**********"
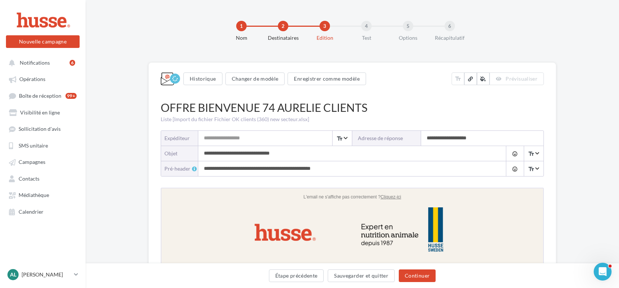
click at [288, 155] on input "**********" at bounding box center [344, 153] width 293 height 15
type input "**********"
click at [241, 143] on input "Expéditeur" at bounding box center [275, 138] width 154 height 15
type input "**********"
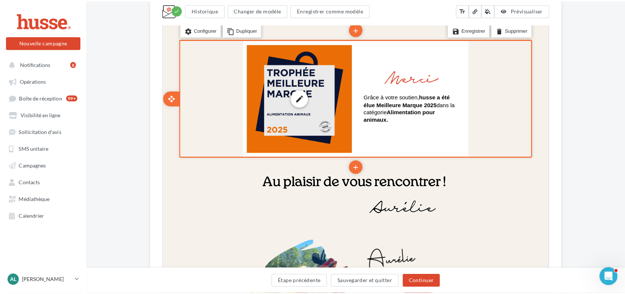
scroll to position [764, 0]
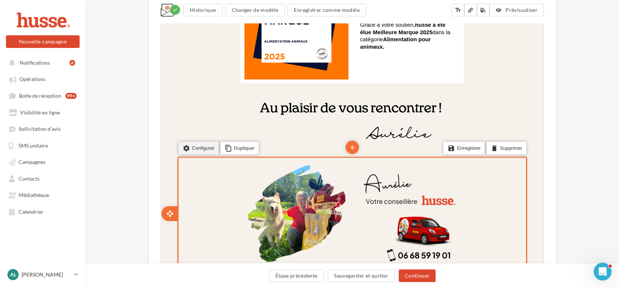
click at [206, 146] on li "settings Configurer" at bounding box center [198, 147] width 40 height 13
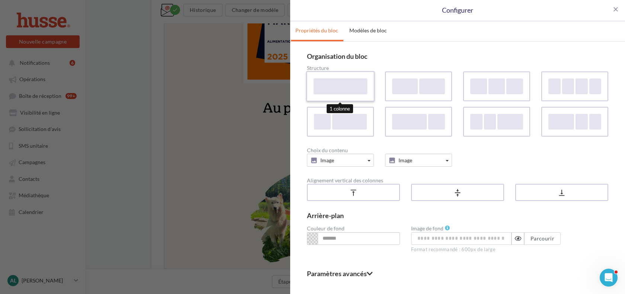
click at [342, 80] on div at bounding box center [341, 86] width 54 height 16
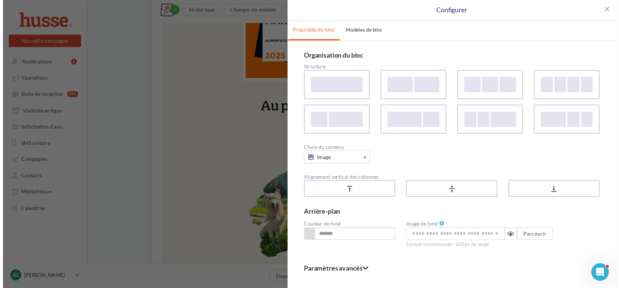
scroll to position [22, 0]
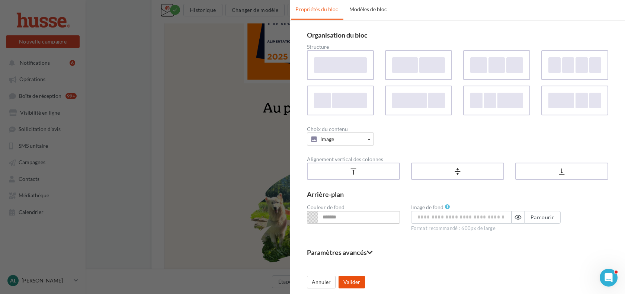
click at [354, 282] on button "Valider" at bounding box center [352, 282] width 26 height 13
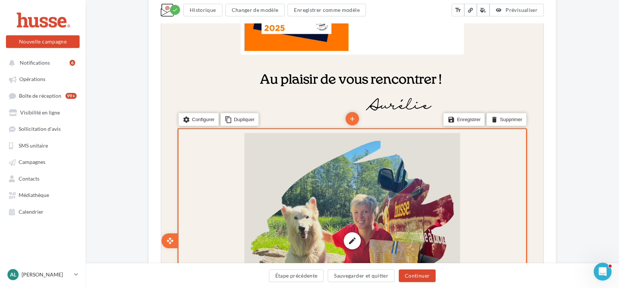
scroll to position [902, 0]
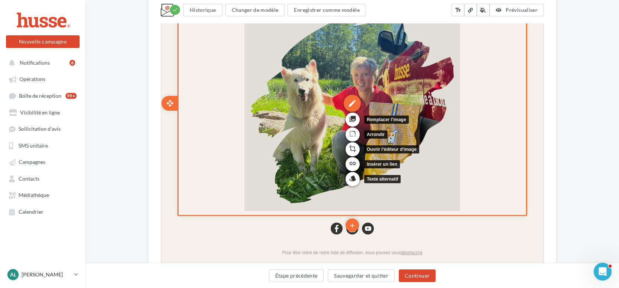
click at [355, 102] on div "edit" at bounding box center [351, 102] width 17 height 17
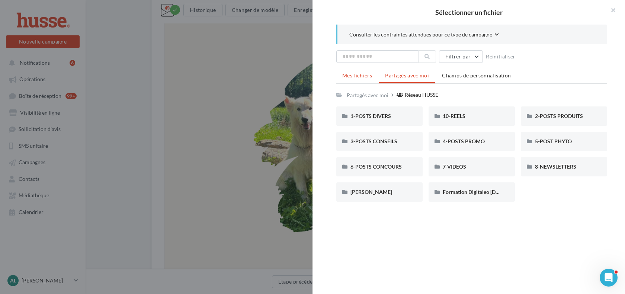
click at [346, 71] on li "Mes fichiers" at bounding box center [357, 75] width 42 height 13
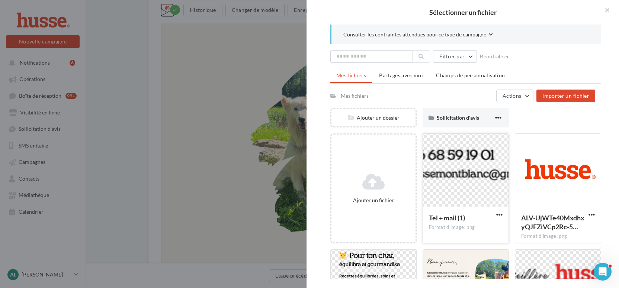
click at [476, 175] on div at bounding box center [466, 171] width 86 height 74
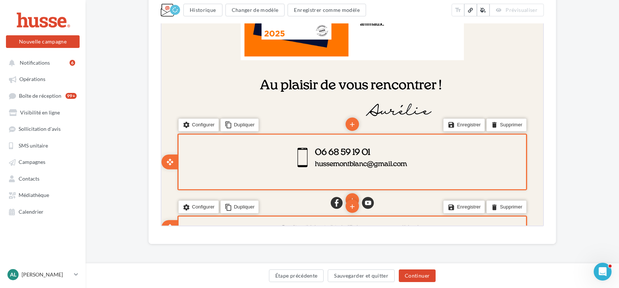
scroll to position [788, 0]
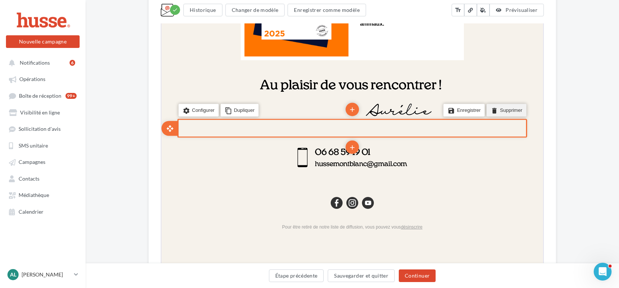
click at [511, 112] on li "delete Supprimer" at bounding box center [506, 109] width 40 height 13
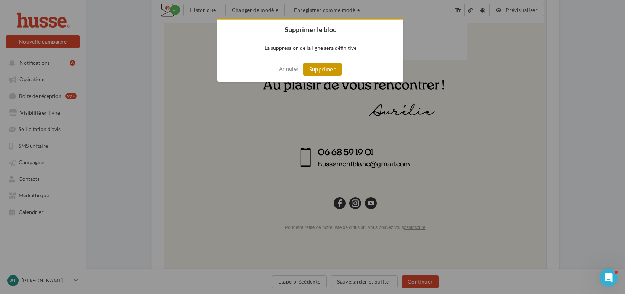
click at [325, 71] on button "Supprimer" at bounding box center [322, 69] width 38 height 13
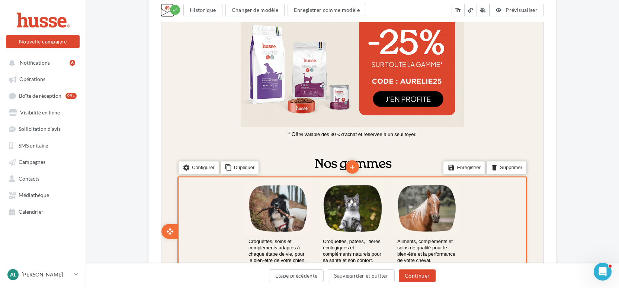
scroll to position [432, 0]
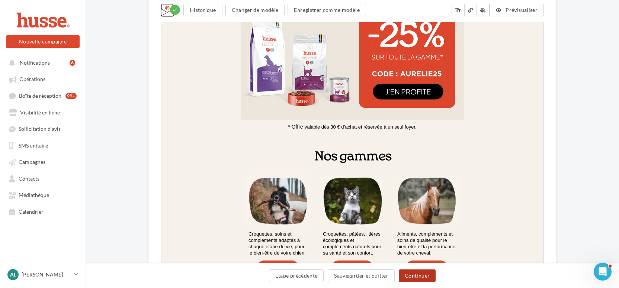
click at [412, 276] on button "Continuer" at bounding box center [417, 276] width 37 height 13
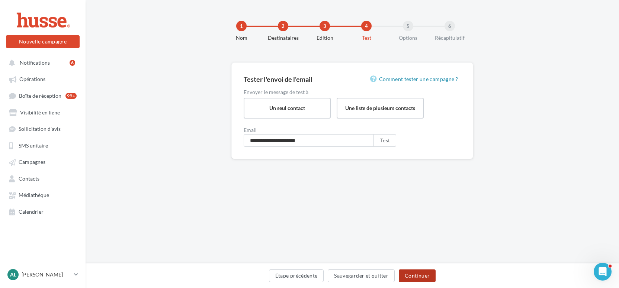
click at [421, 278] on button "Continuer" at bounding box center [417, 276] width 37 height 13
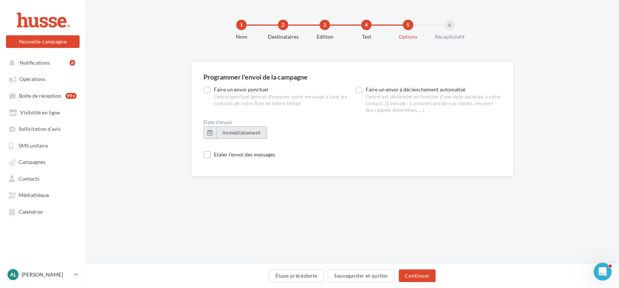
click at [239, 137] on button "immédiatement" at bounding box center [241, 133] width 51 height 13
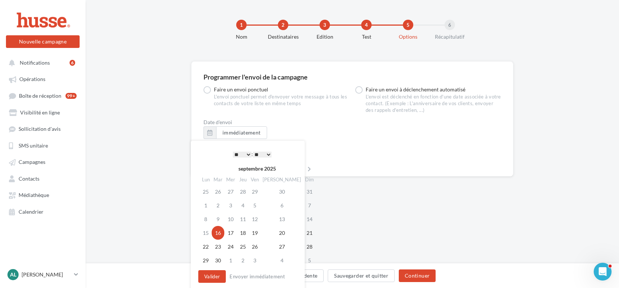
click at [261, 154] on select "** ** ** ** ** **" at bounding box center [262, 155] width 19 height 6
click at [211, 275] on button "Valider" at bounding box center [212, 277] width 28 height 13
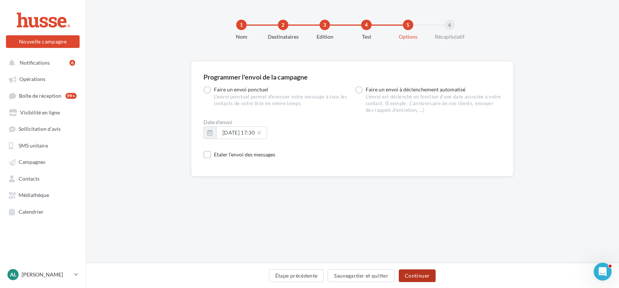
click at [419, 272] on button "Continuer" at bounding box center [417, 276] width 37 height 13
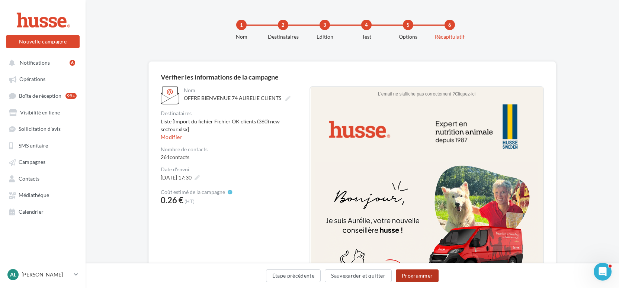
click at [418, 277] on button "Programmer" at bounding box center [417, 276] width 43 height 13
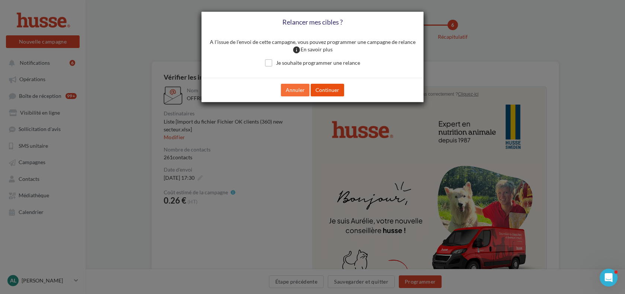
click at [328, 86] on button "Continuer" at bounding box center [327, 90] width 33 height 13
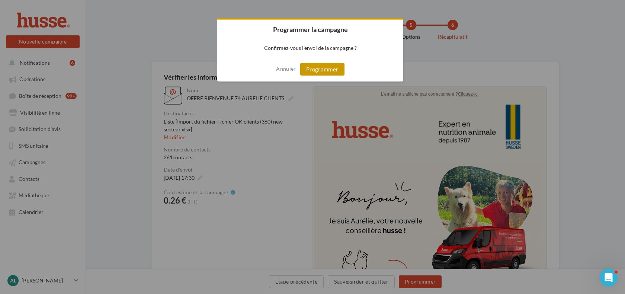
click at [326, 67] on button "Programmer" at bounding box center [322, 69] width 44 height 13
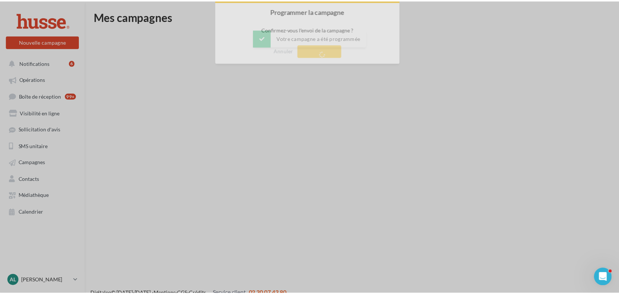
scroll to position [12, 0]
